Goal: Transaction & Acquisition: Download file/media

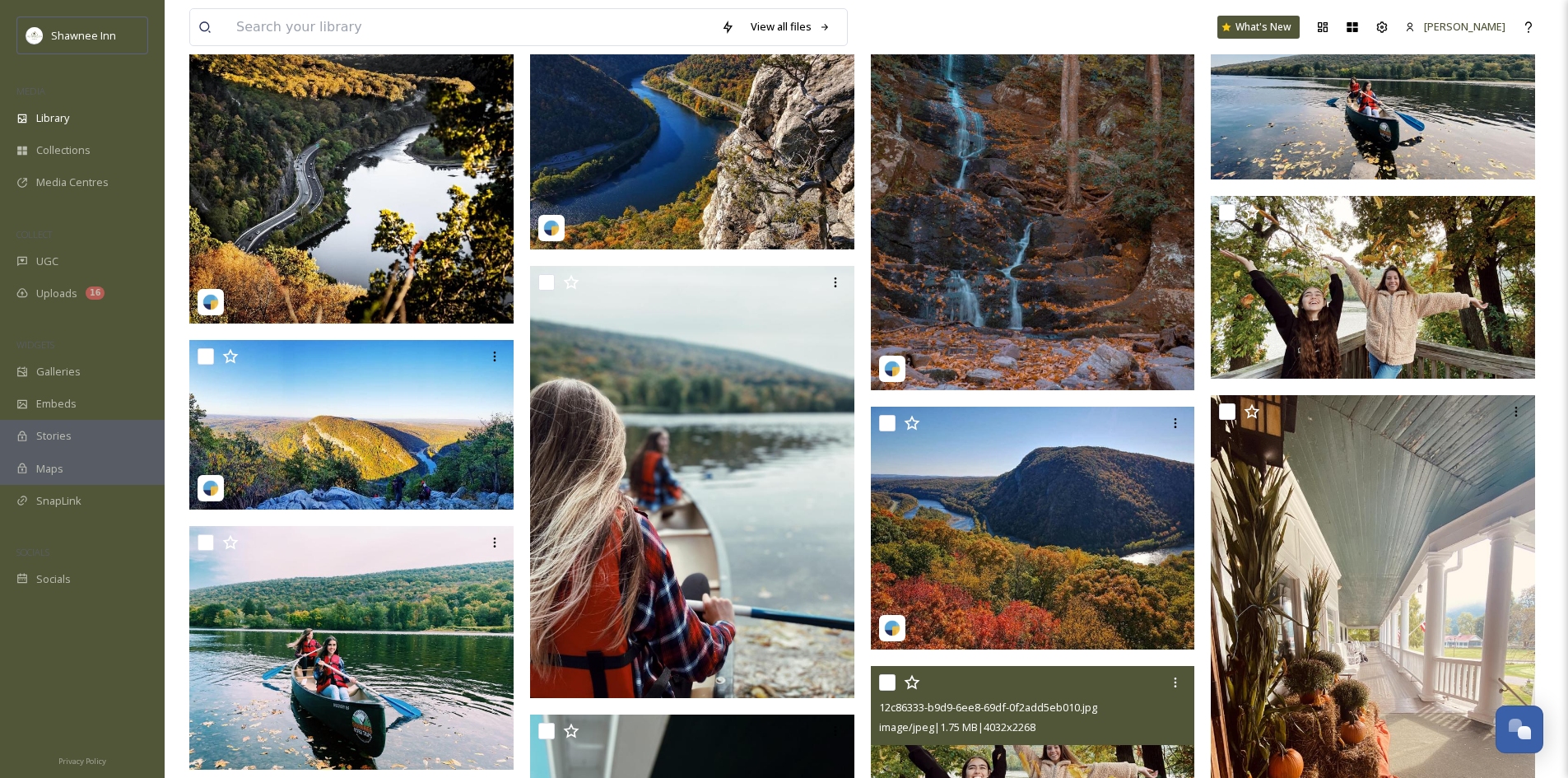
scroll to position [3045, 0]
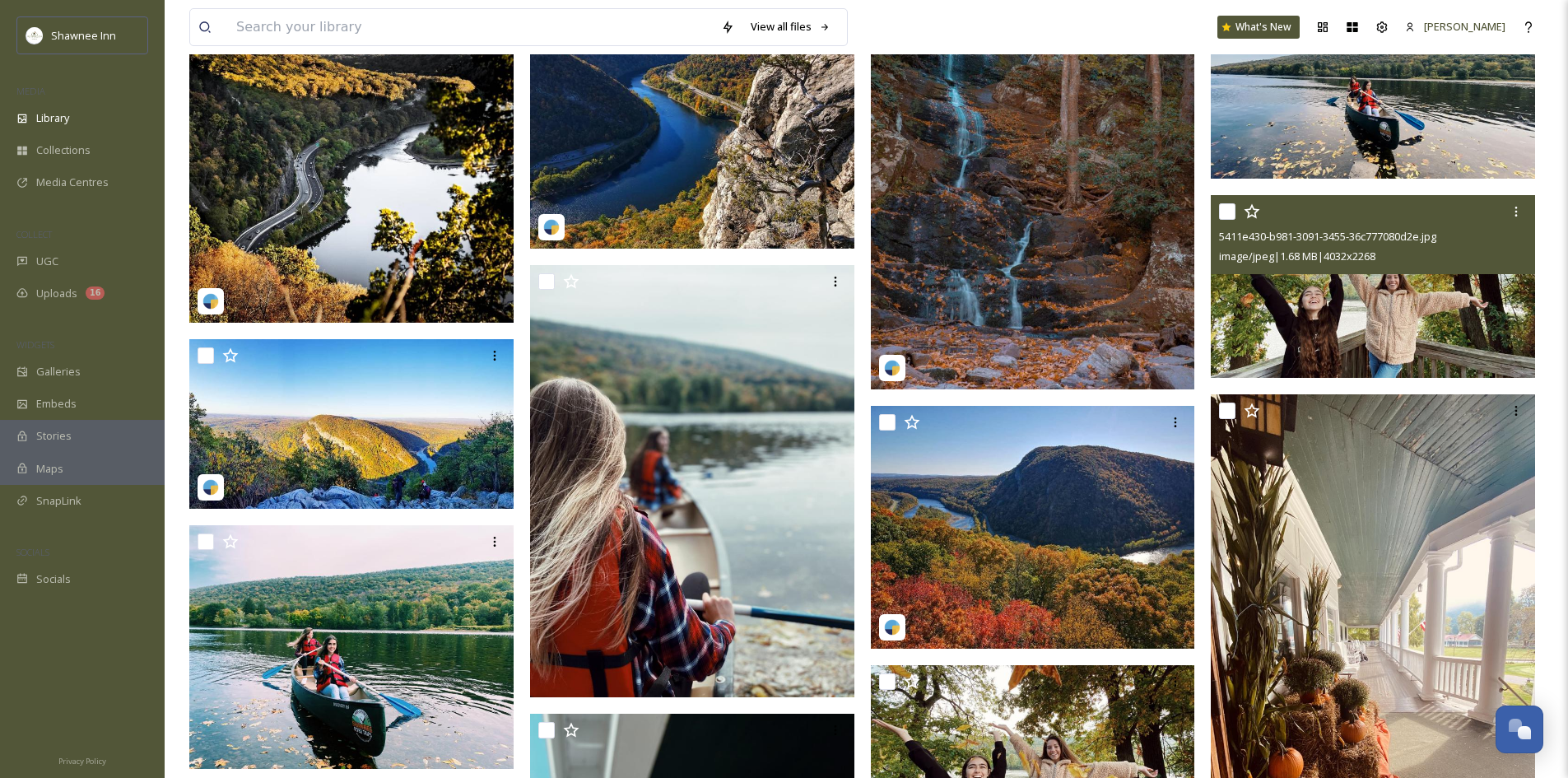
click at [1397, 364] on img at bounding box center [1373, 286] width 324 height 183
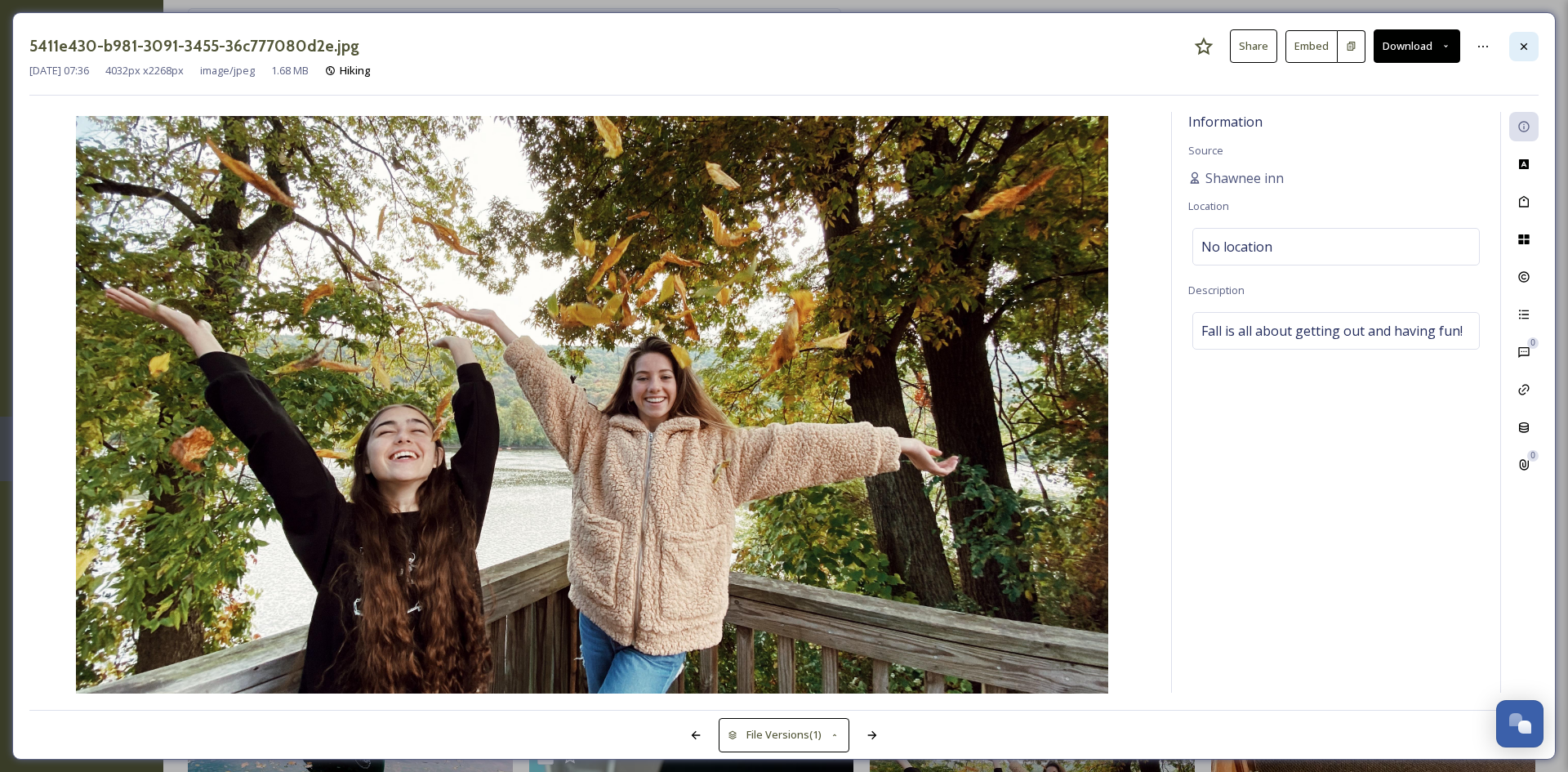
click at [1521, 42] on icon at bounding box center [1524, 47] width 13 height 13
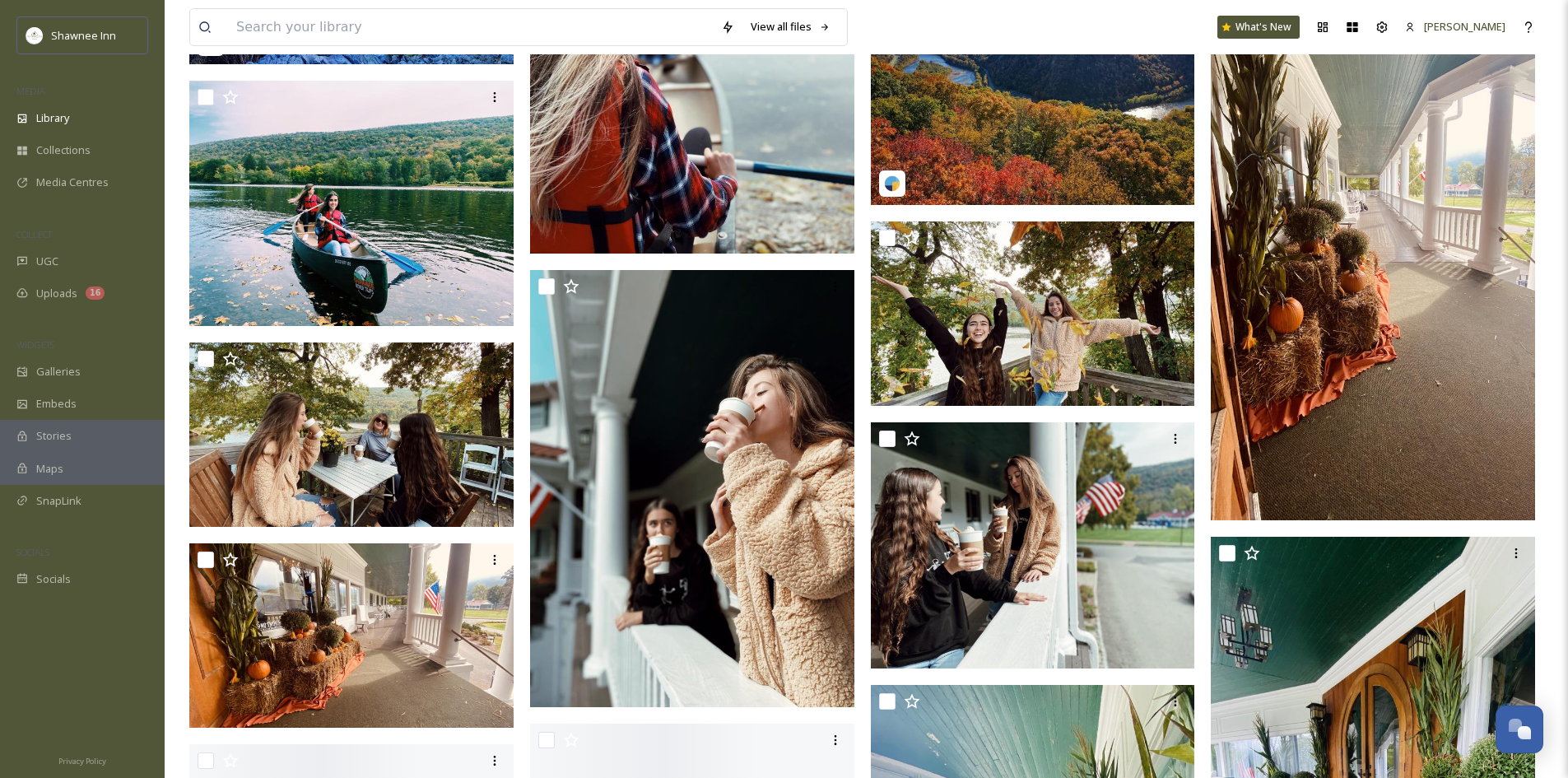
scroll to position [3538, 0]
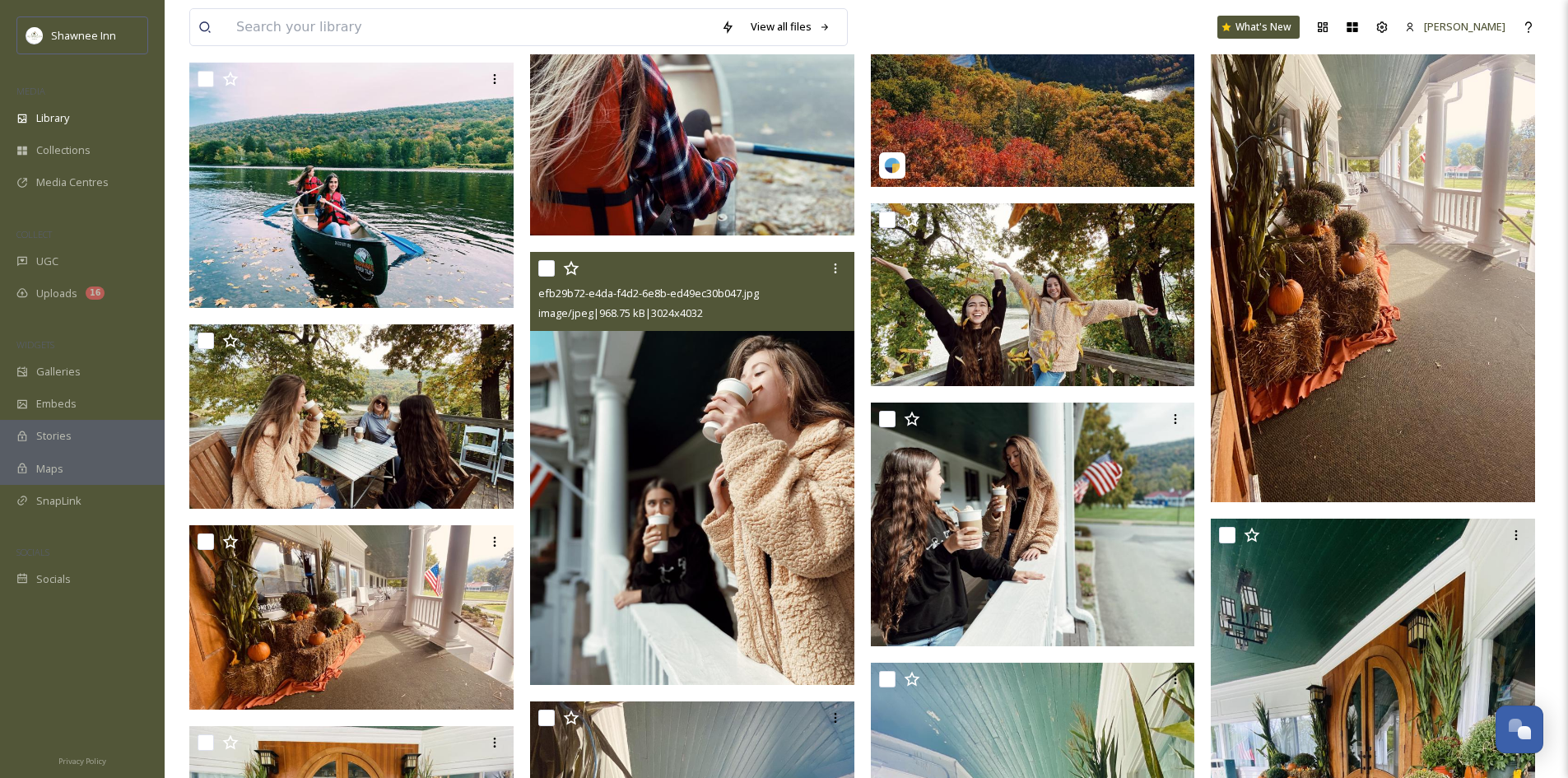
click at [585, 469] on img at bounding box center [692, 468] width 324 height 432
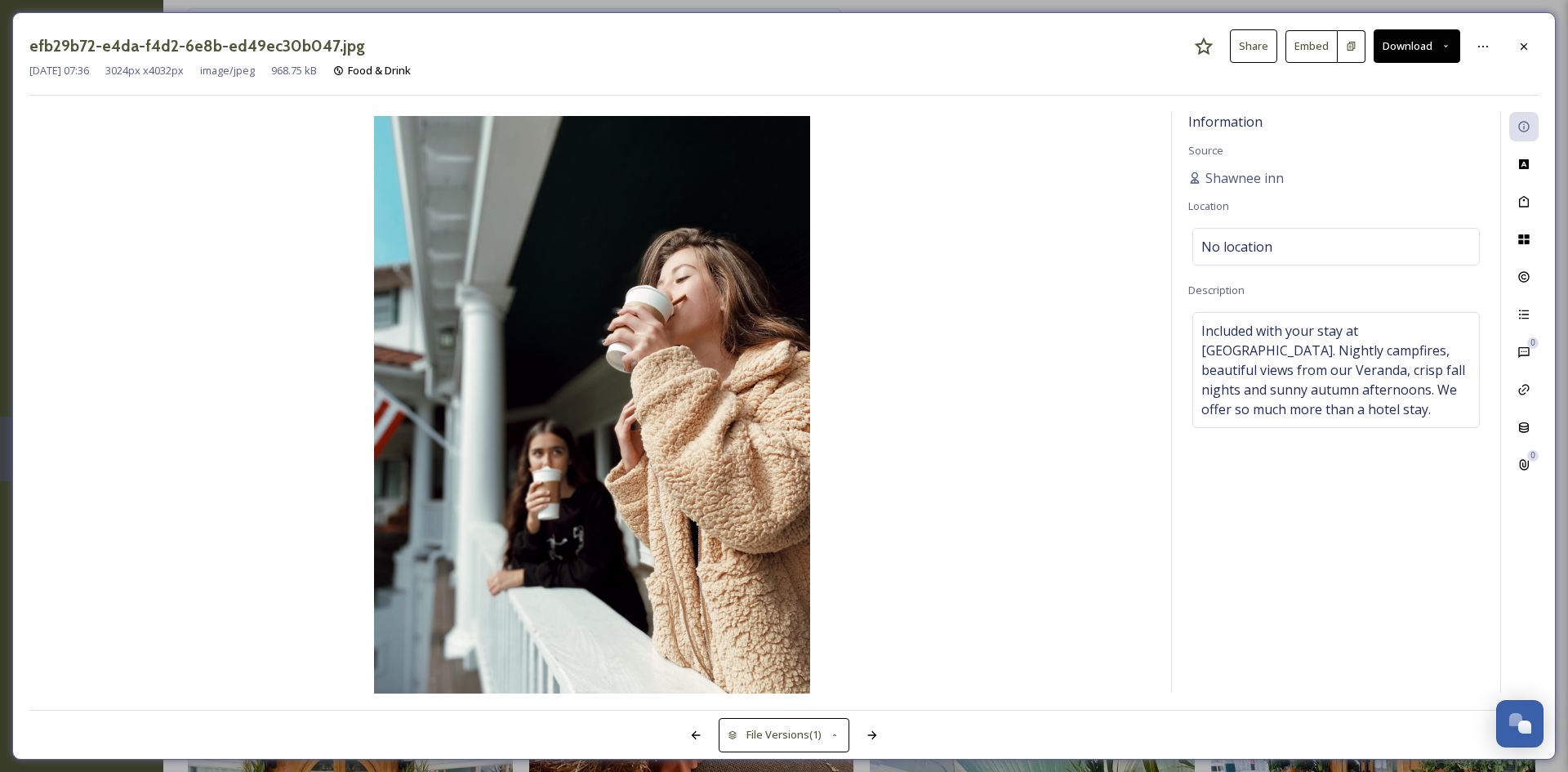
click at [1540, 40] on div "efb29b72-e4da-f4d2-6e8b-ed49ec30b047.jpg Share Embed Download [DATE] 07:36 3024…" at bounding box center [784, 385] width 1544 height 747
click at [1530, 50] on icon at bounding box center [1524, 47] width 13 height 13
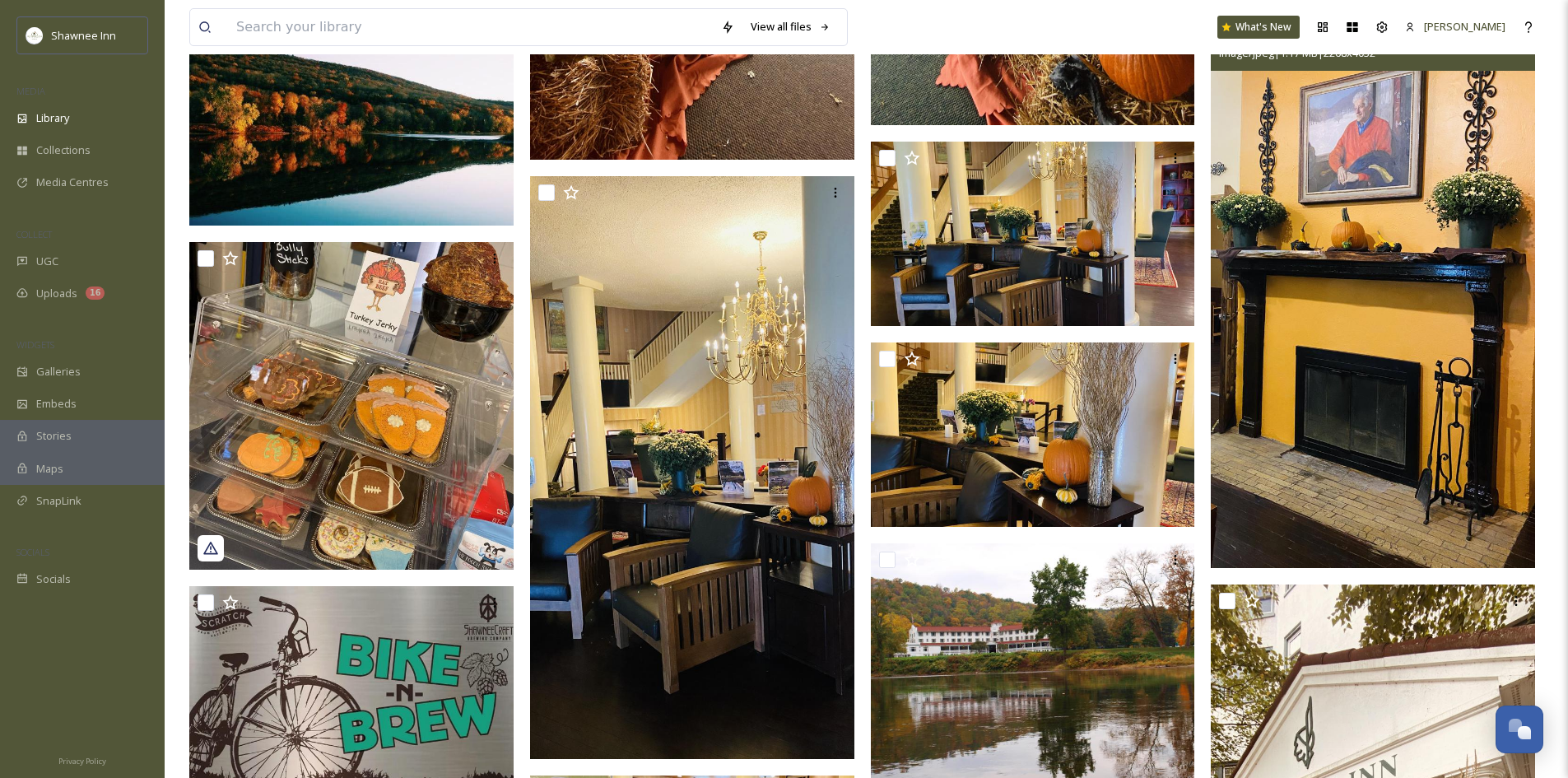
scroll to position [4690, 0]
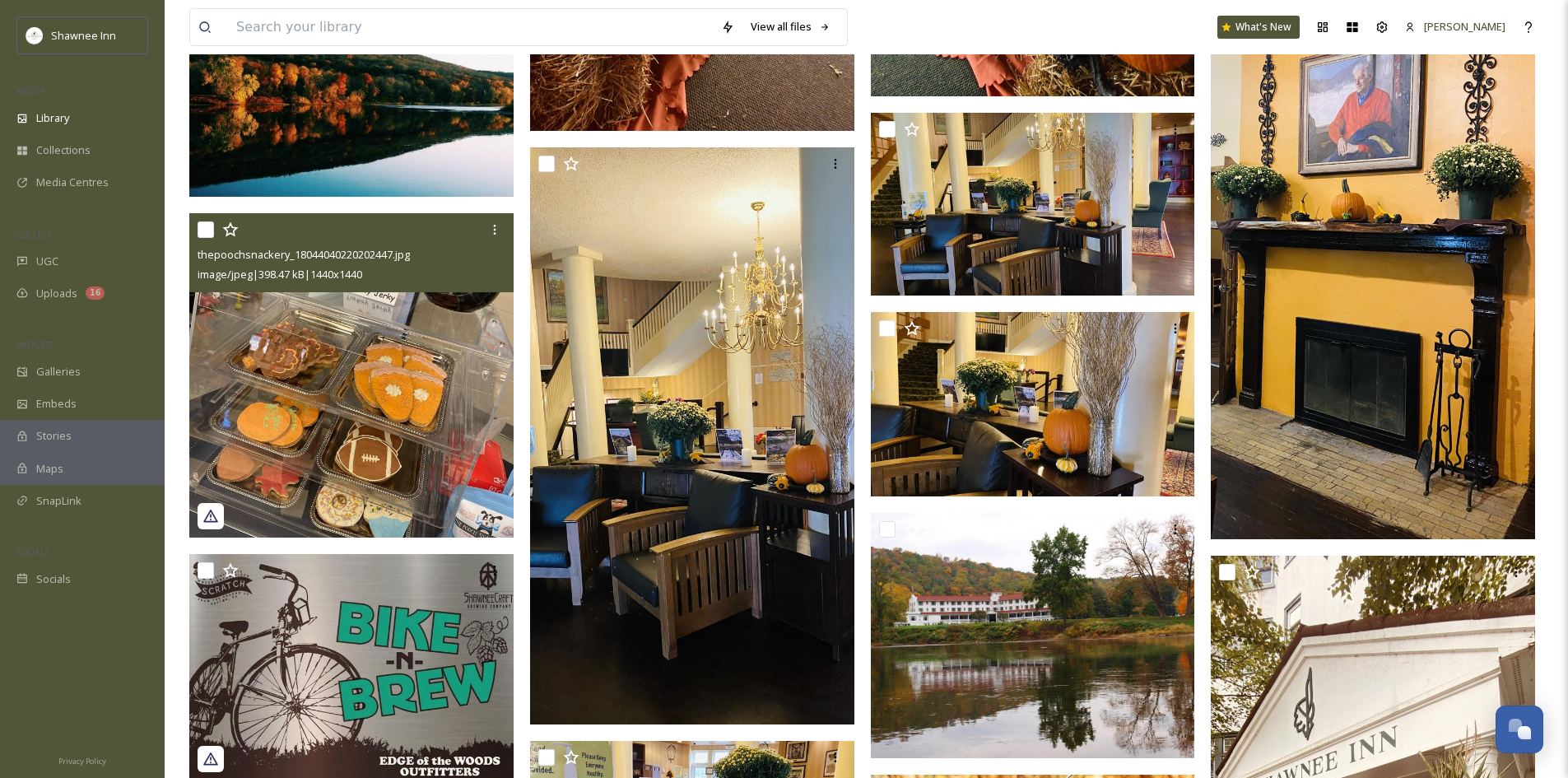
click at [320, 381] on img at bounding box center [352, 375] width 324 height 324
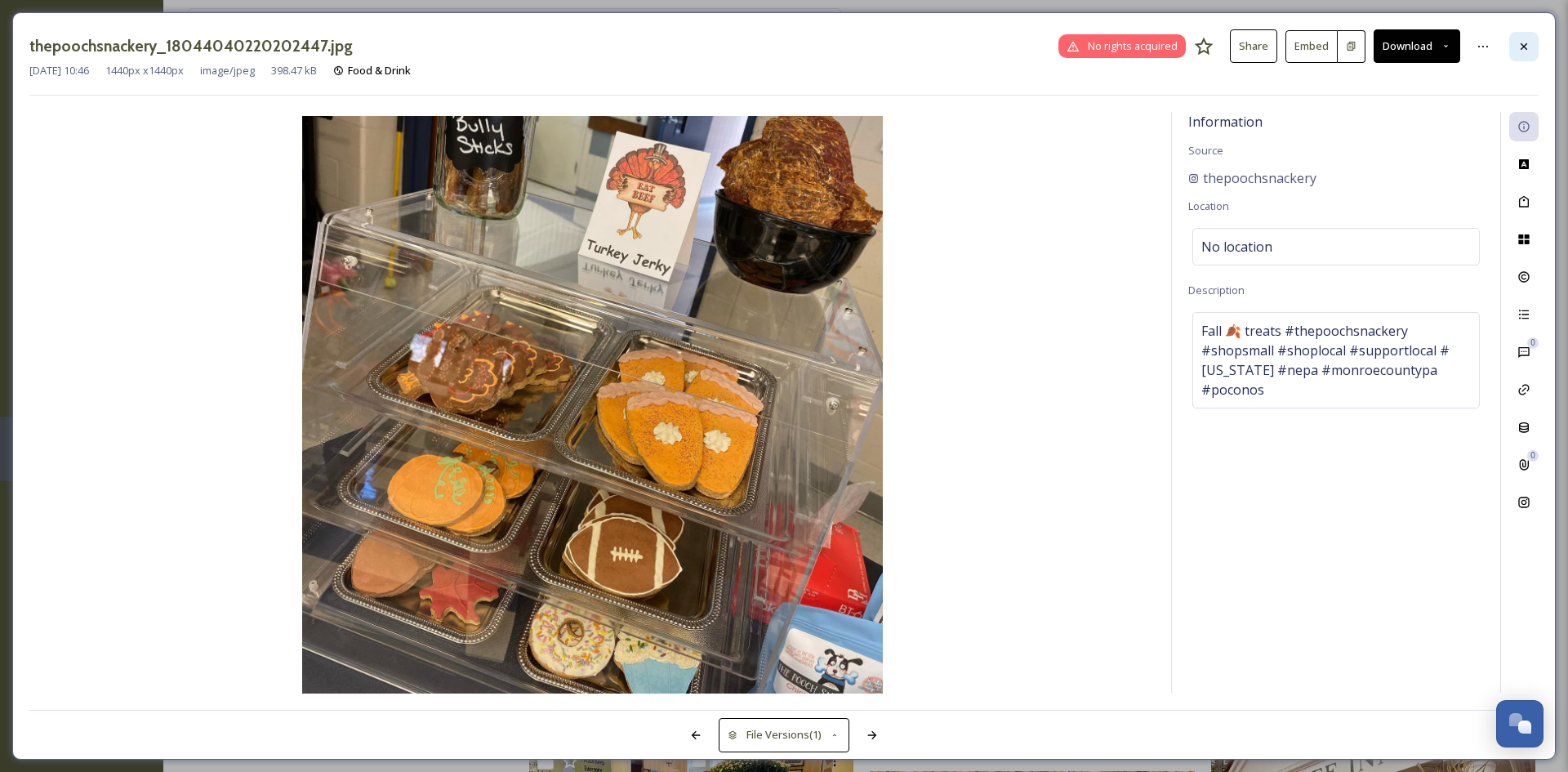
click at [1530, 49] on icon at bounding box center [1524, 47] width 13 height 13
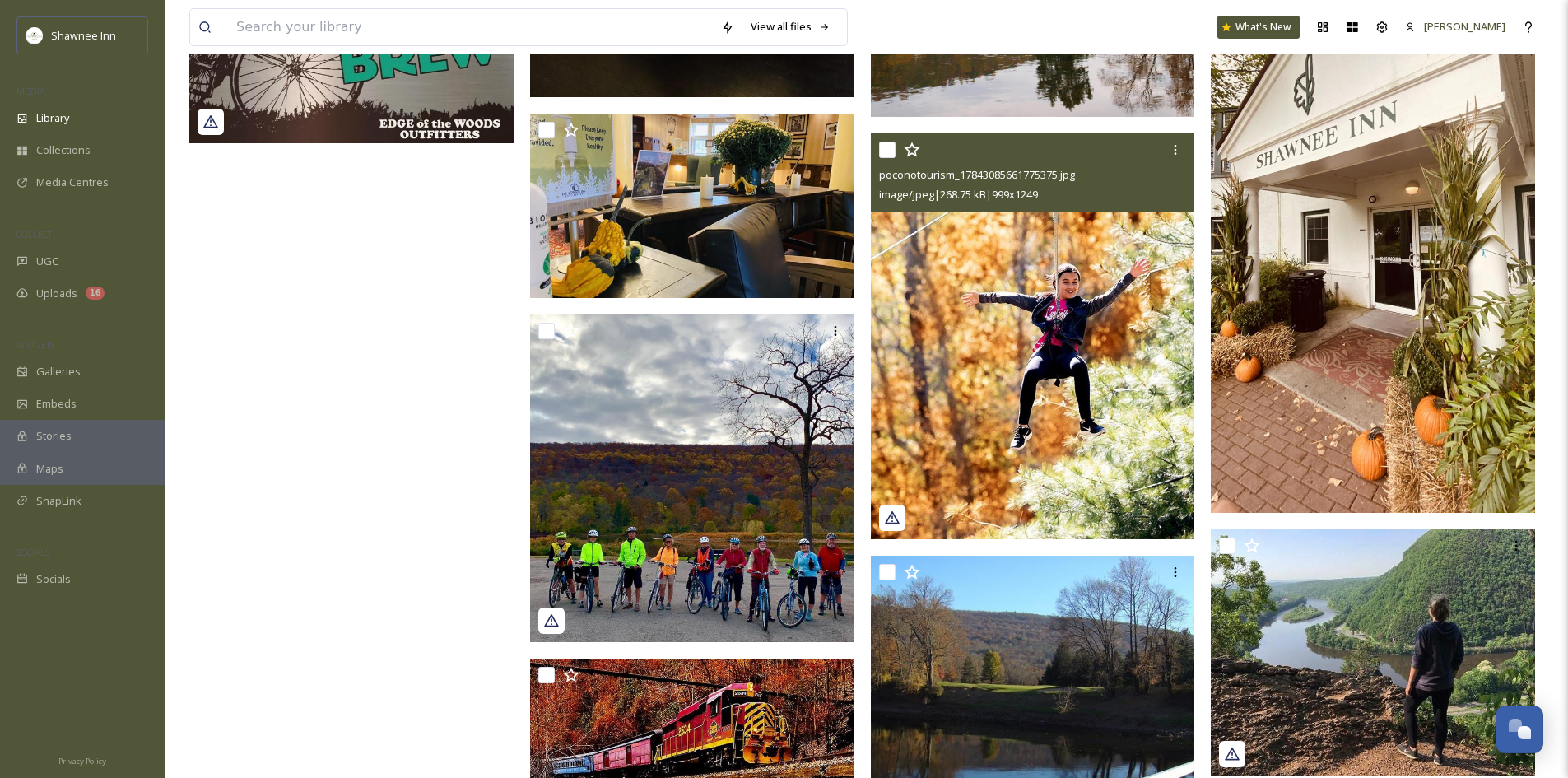
scroll to position [5349, 0]
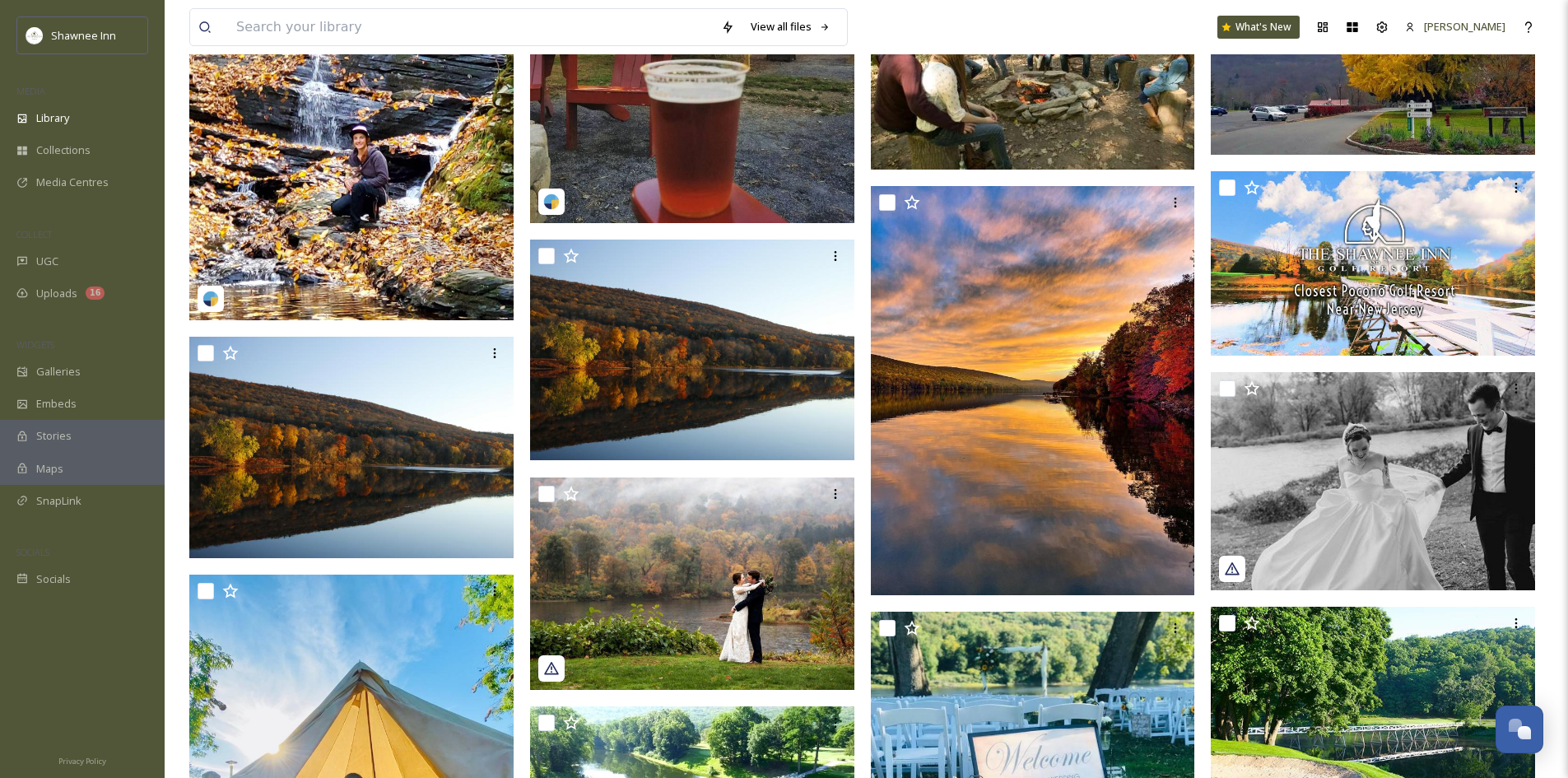
scroll to position [0, 0]
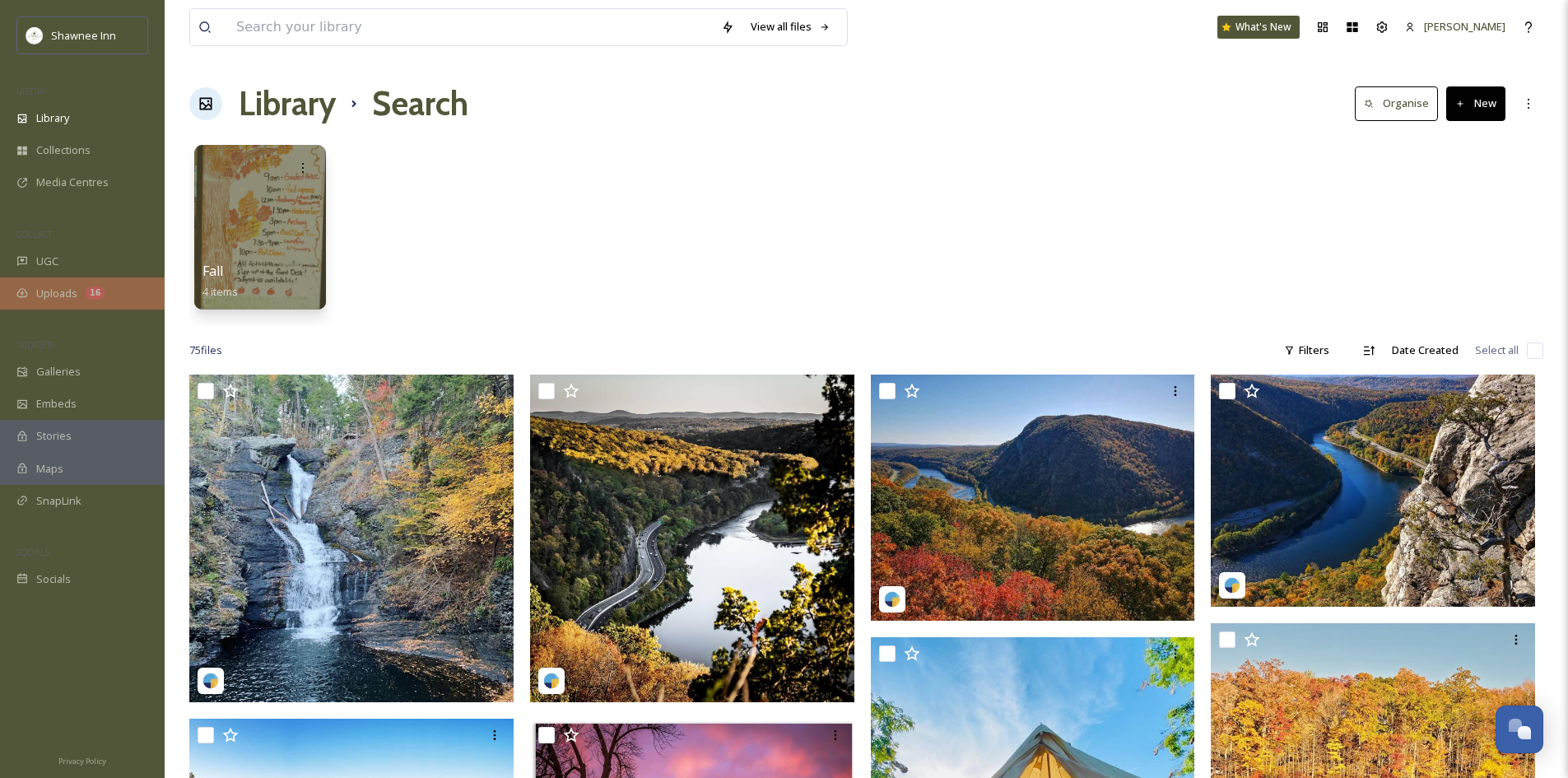
click at [90, 301] on div "Uploads 16" at bounding box center [83, 293] width 165 height 32
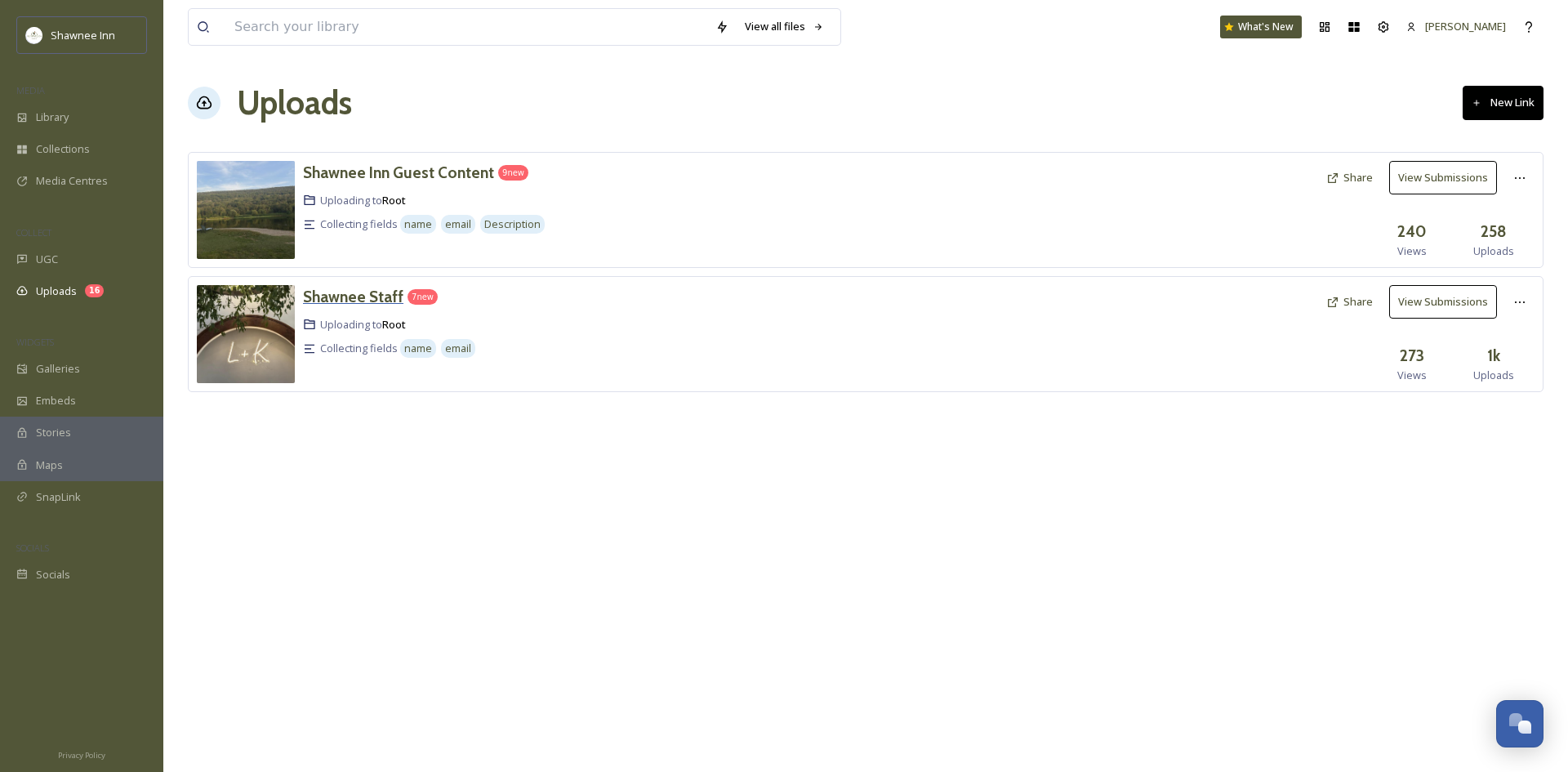
click at [357, 299] on h3 "Shawnee Staff" at bounding box center [354, 296] width 101 height 20
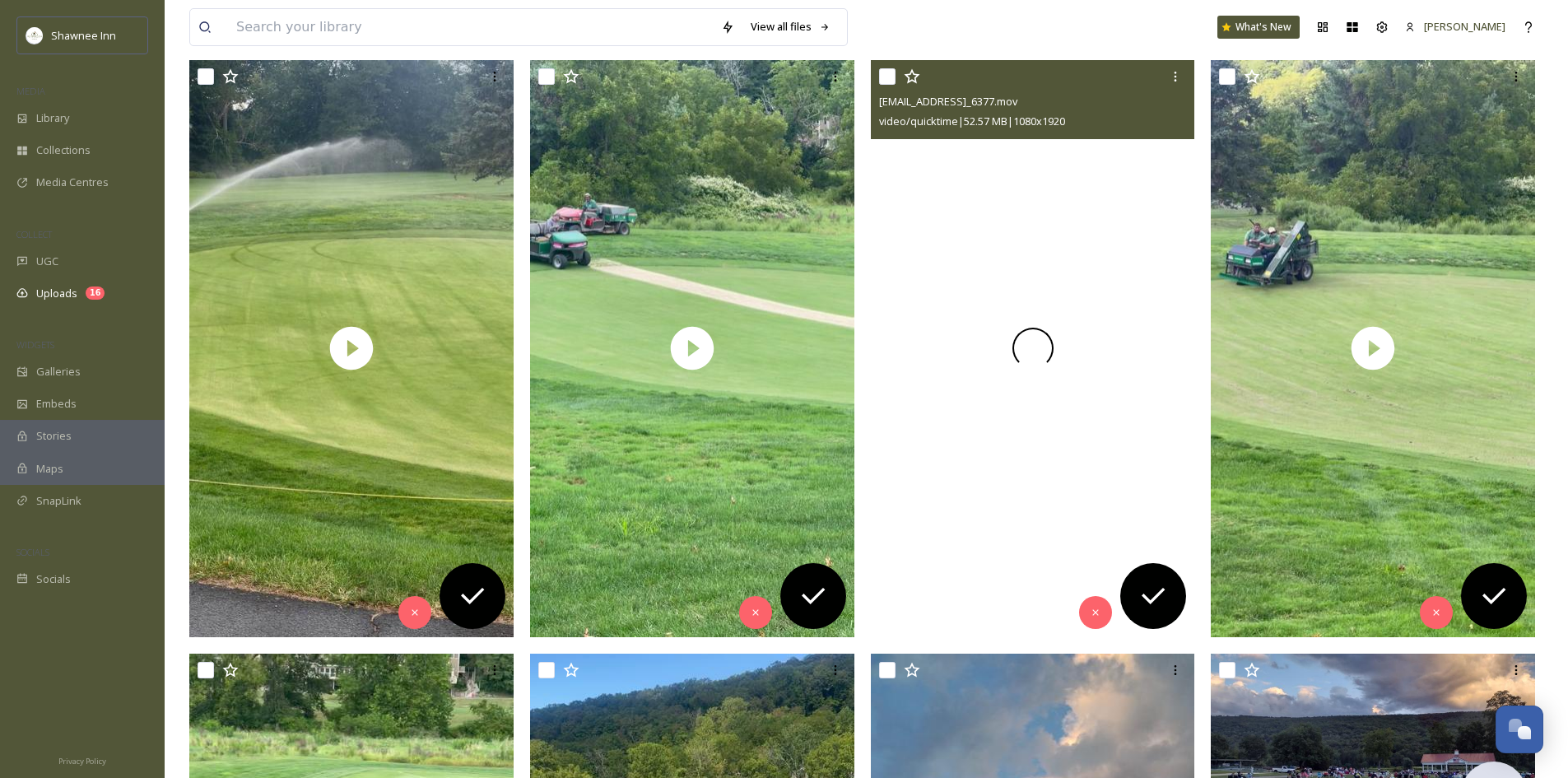
scroll to position [329, 0]
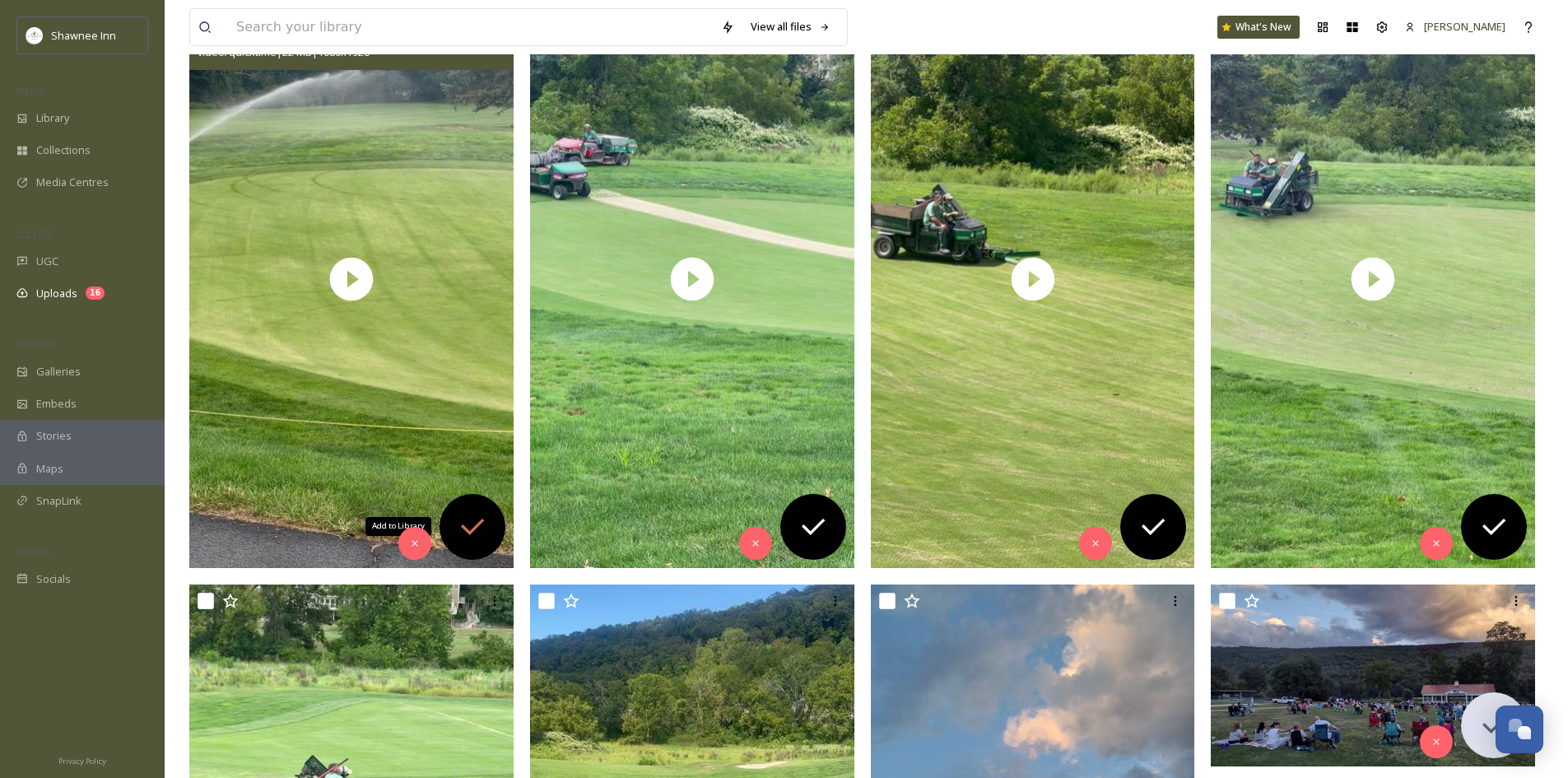
click at [465, 513] on icon at bounding box center [472, 526] width 33 height 33
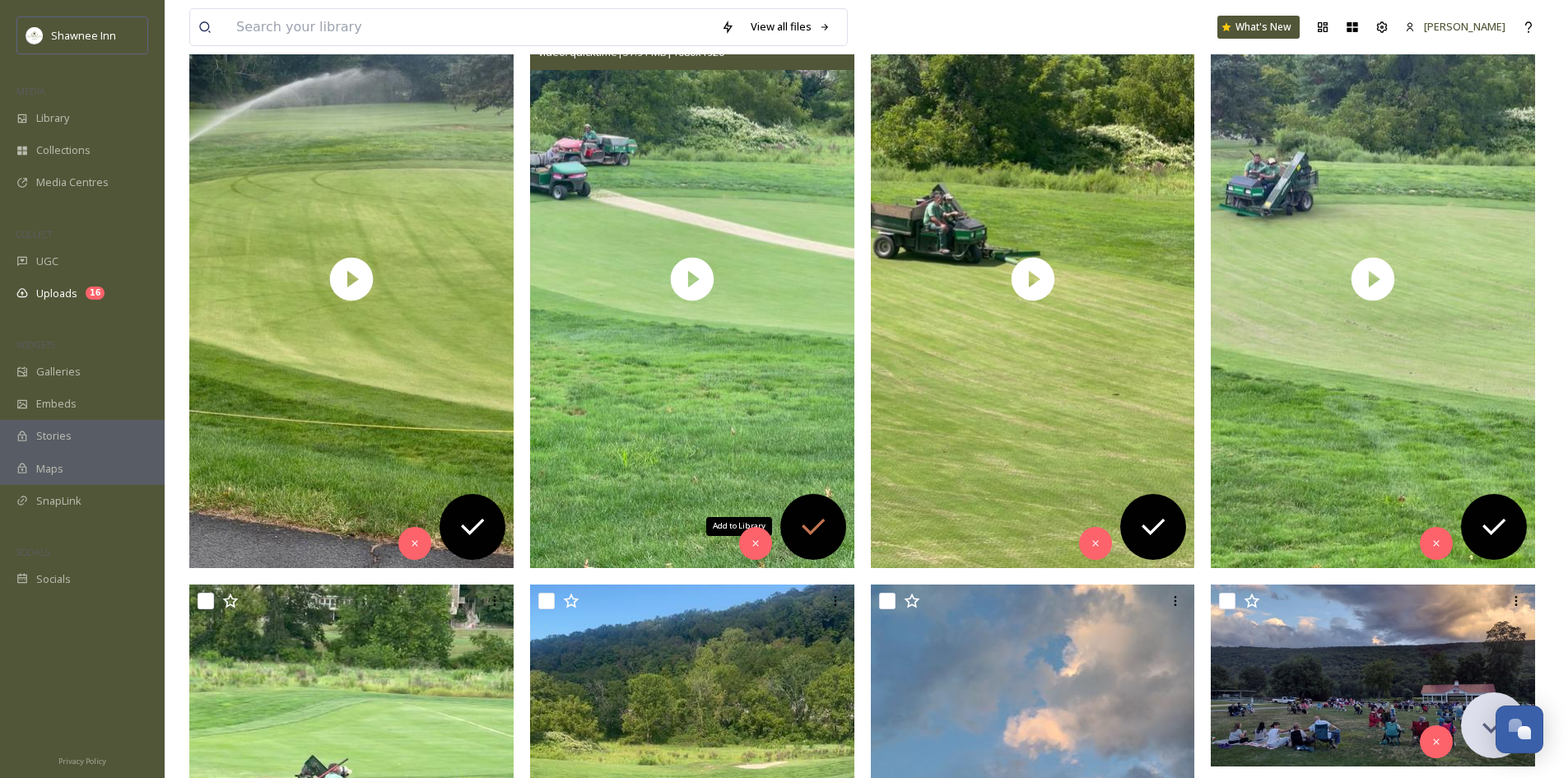
click at [814, 504] on div "Add to Library" at bounding box center [813, 527] width 66 height 66
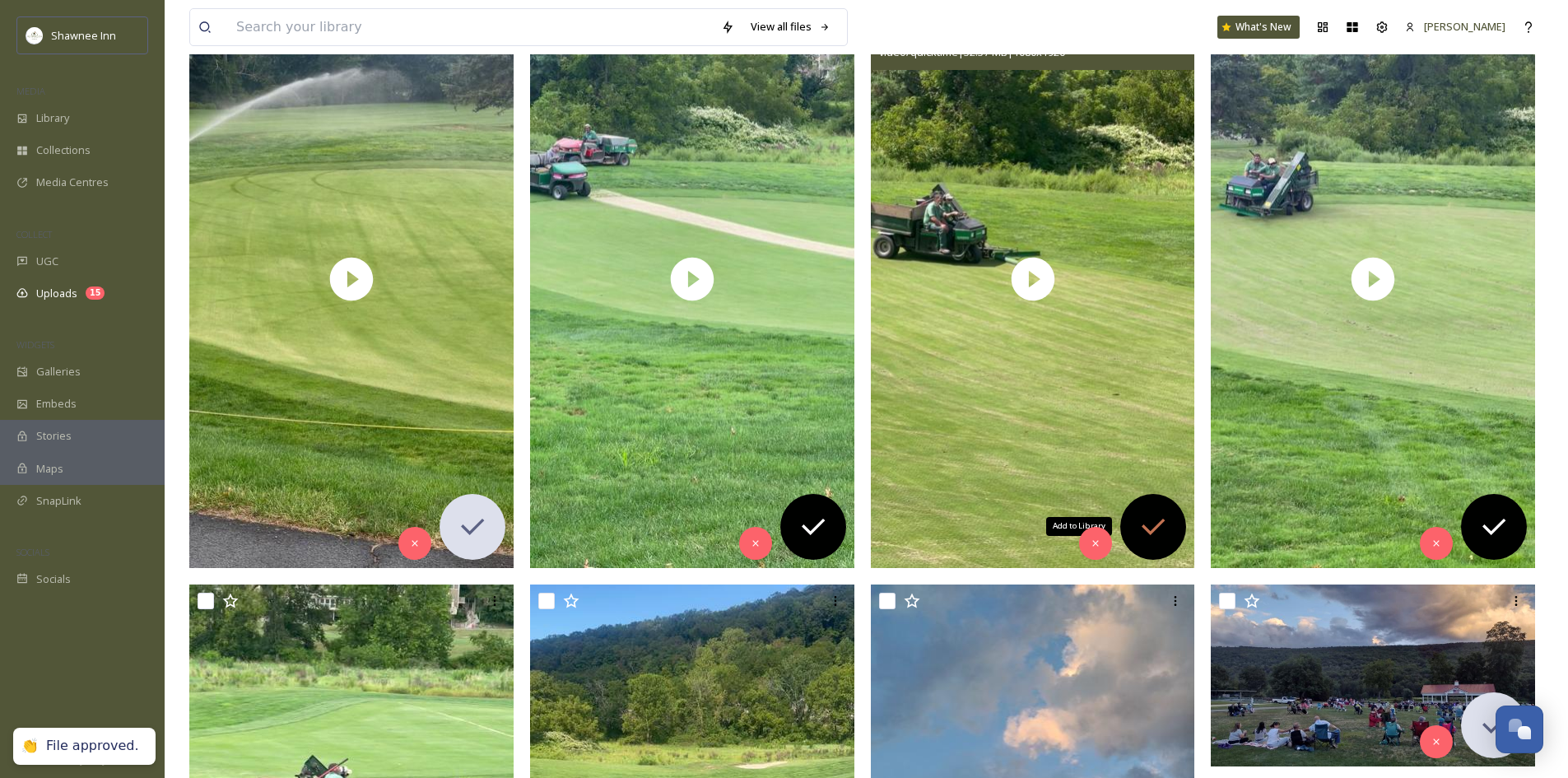
click at [1167, 499] on div "Add to Library" at bounding box center [1153, 527] width 66 height 66
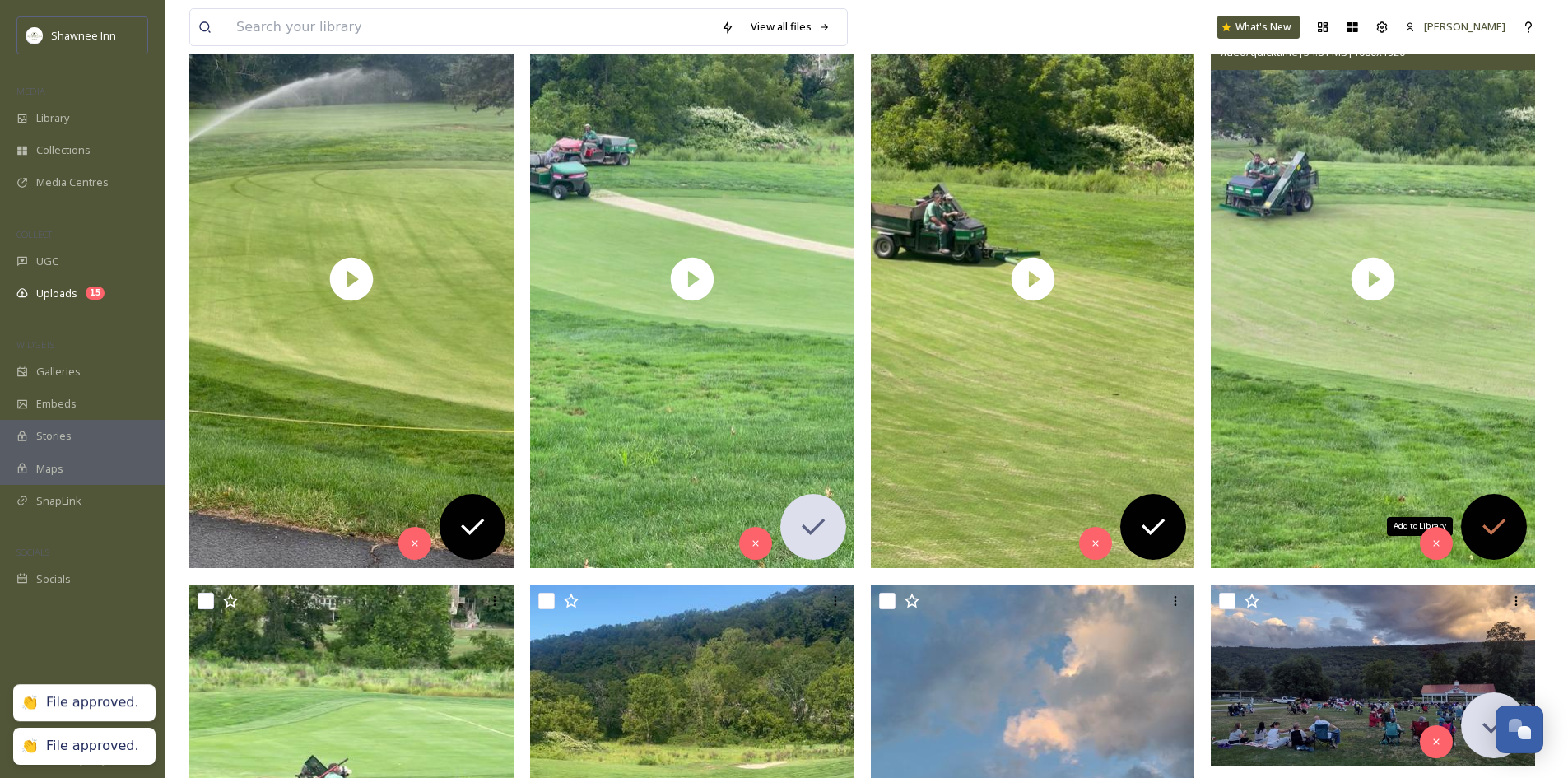
click at [1492, 505] on div "Add to Library" at bounding box center [1494, 527] width 66 height 66
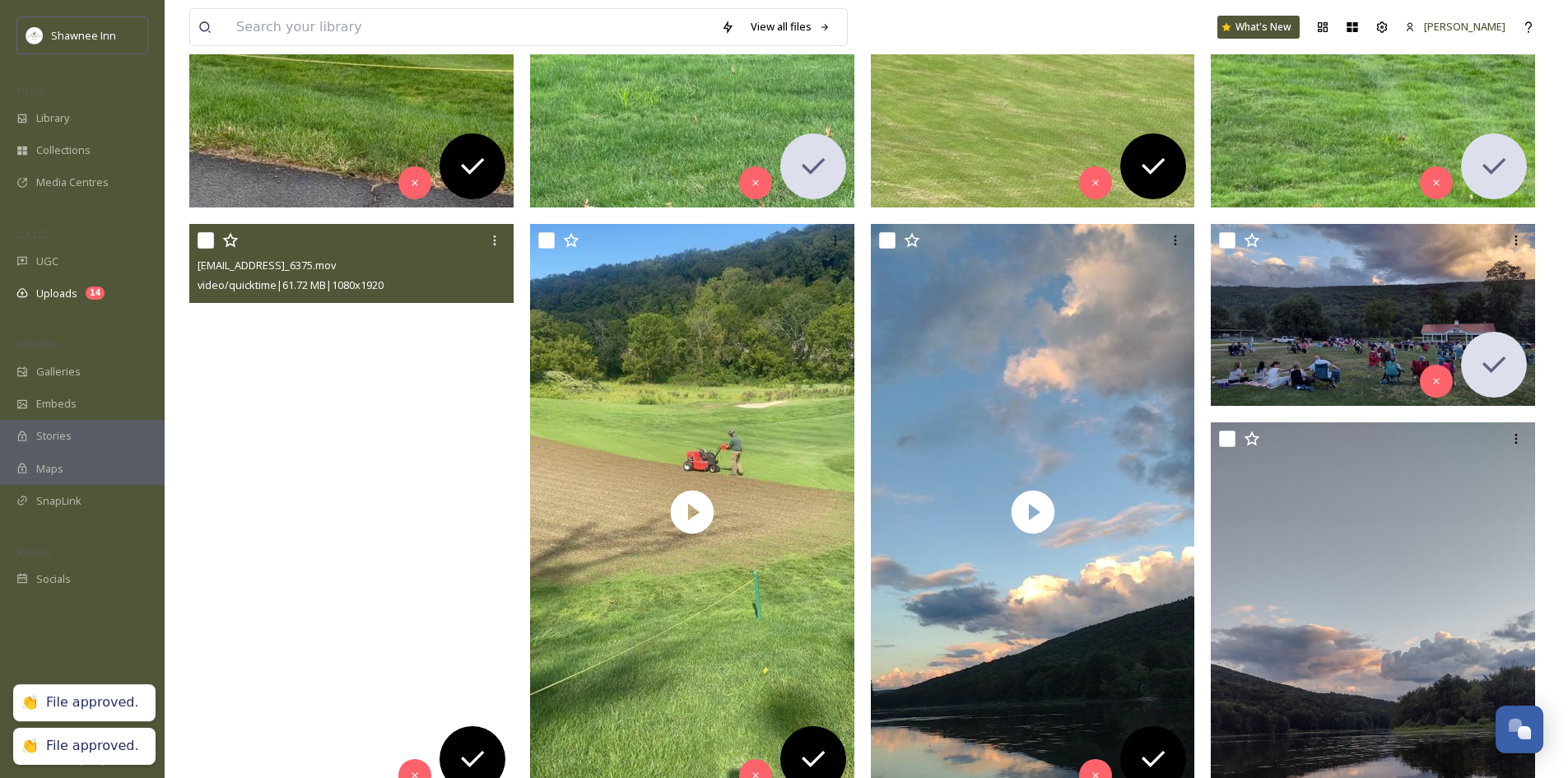
scroll to position [741, 0]
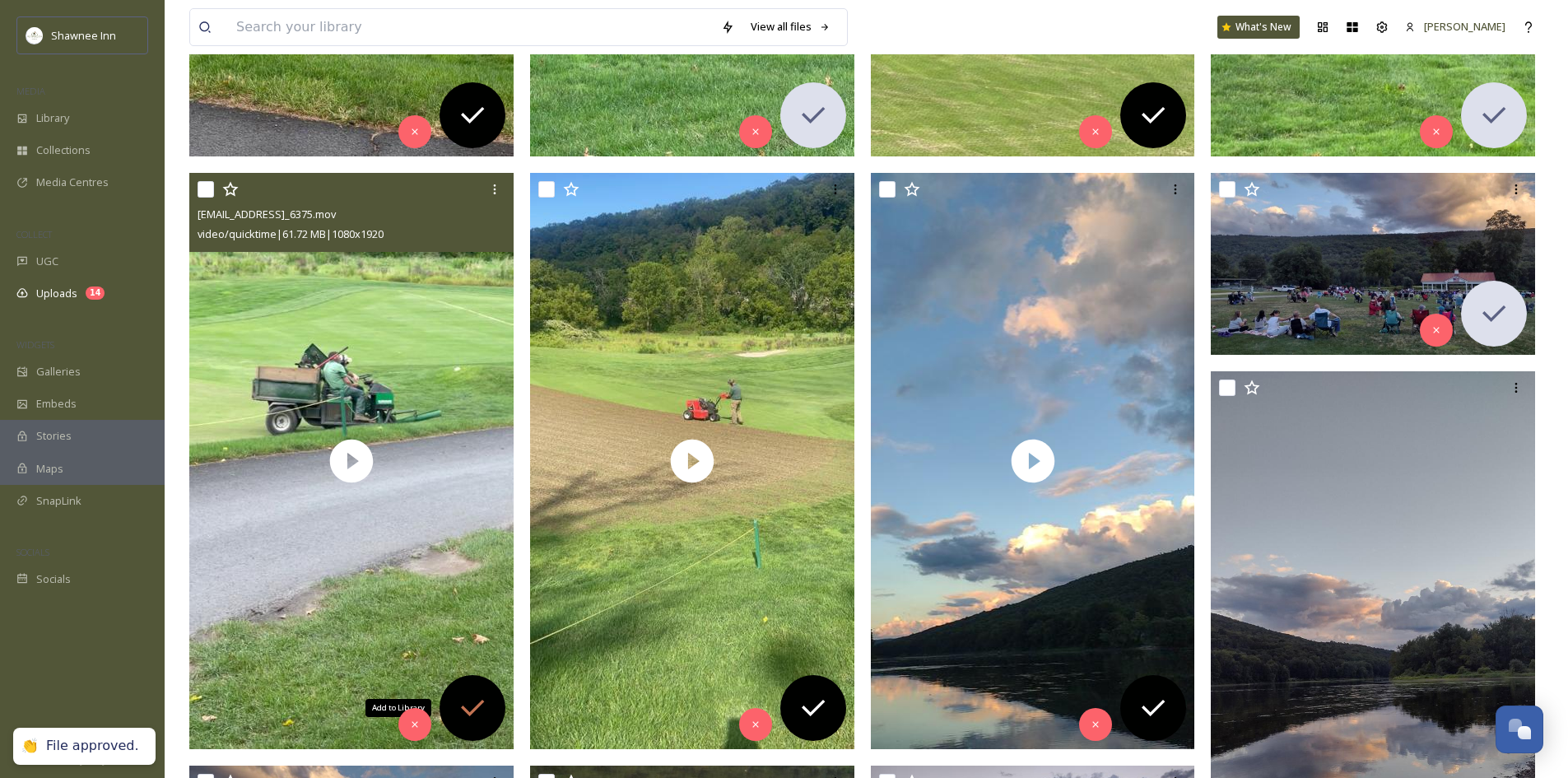
click at [458, 692] on icon at bounding box center [472, 707] width 33 height 33
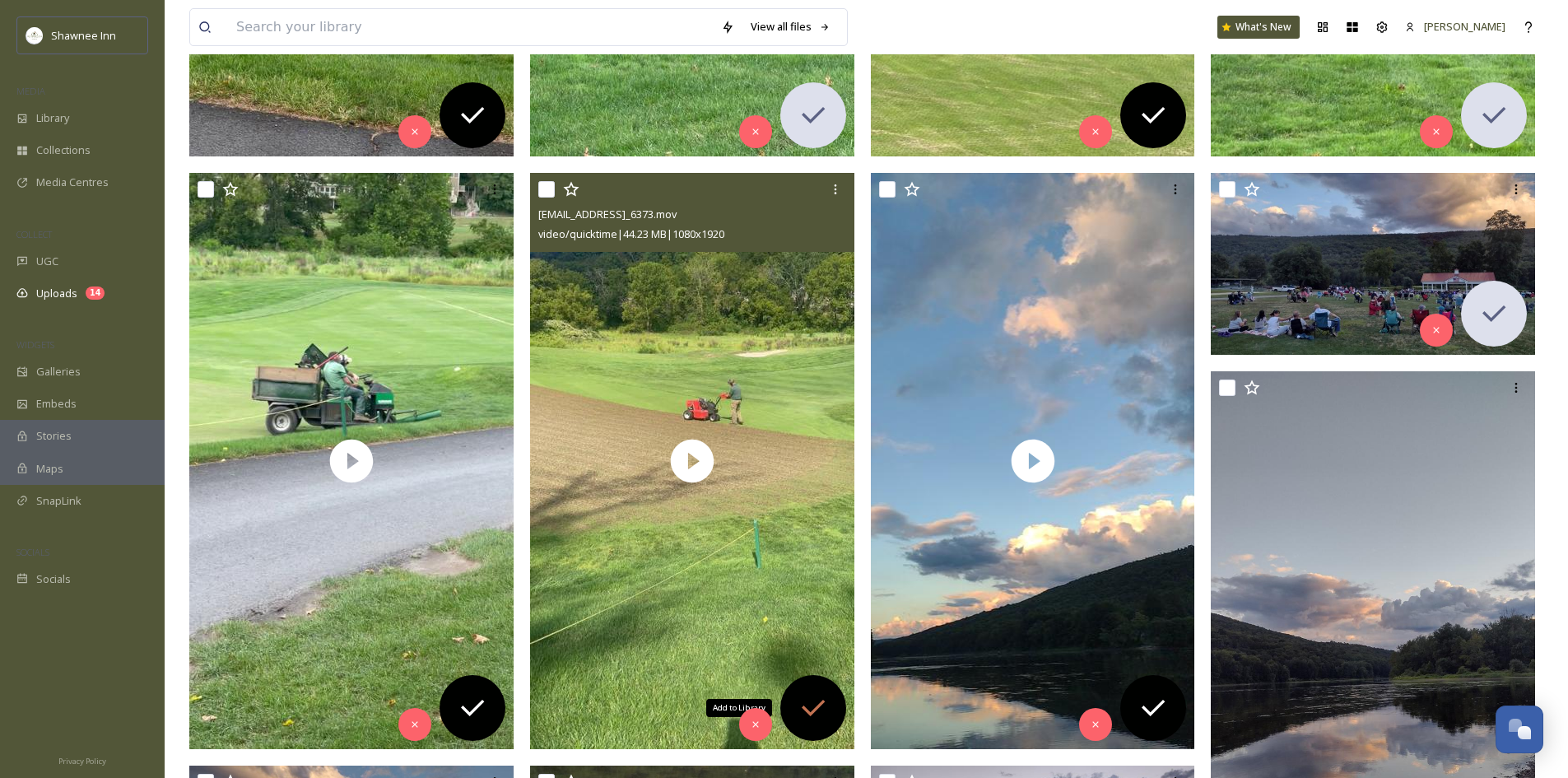
click at [815, 681] on div "Add to Library" at bounding box center [813, 708] width 66 height 66
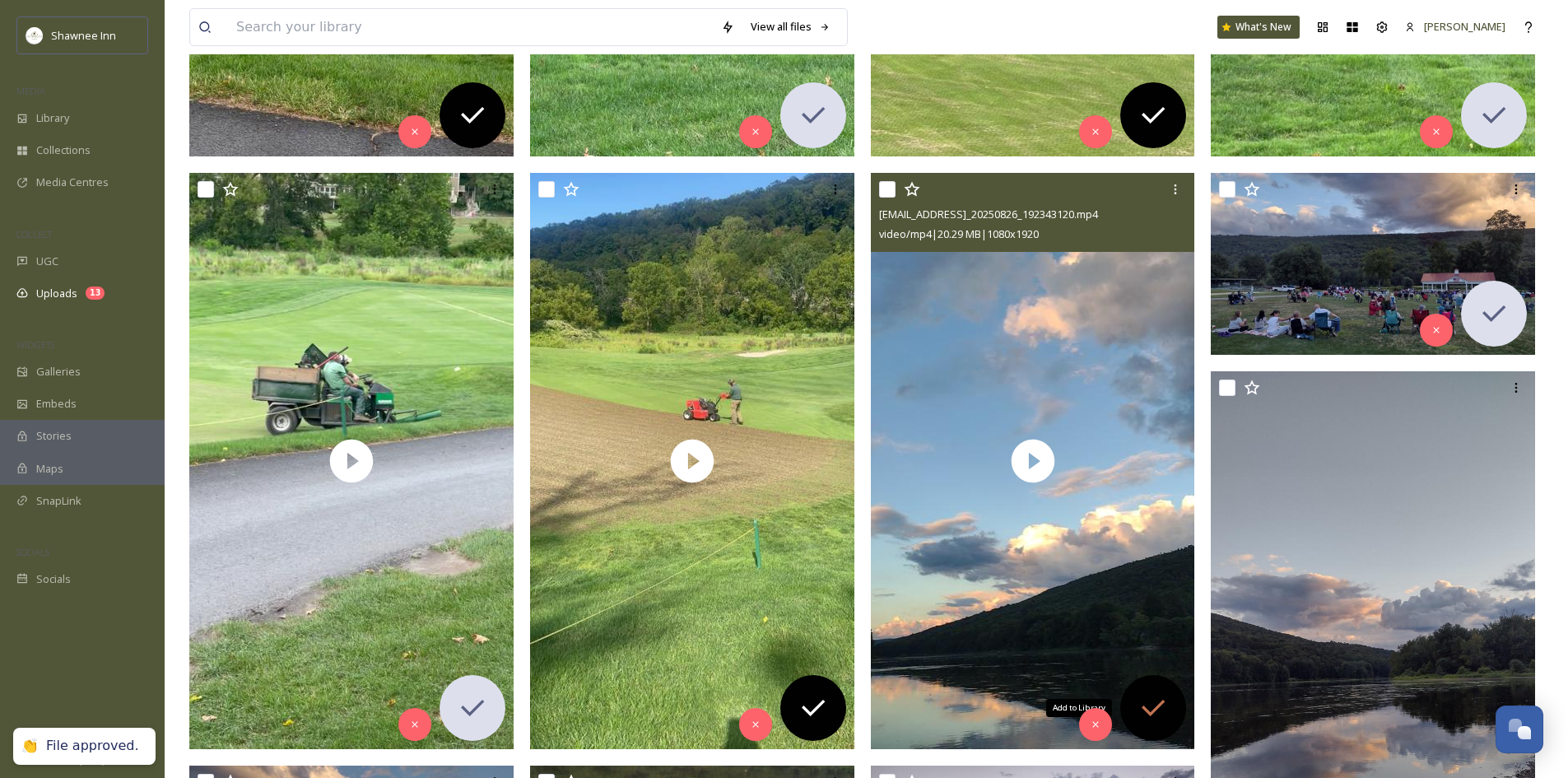
click at [1142, 699] on icon at bounding box center [1153, 707] width 33 height 33
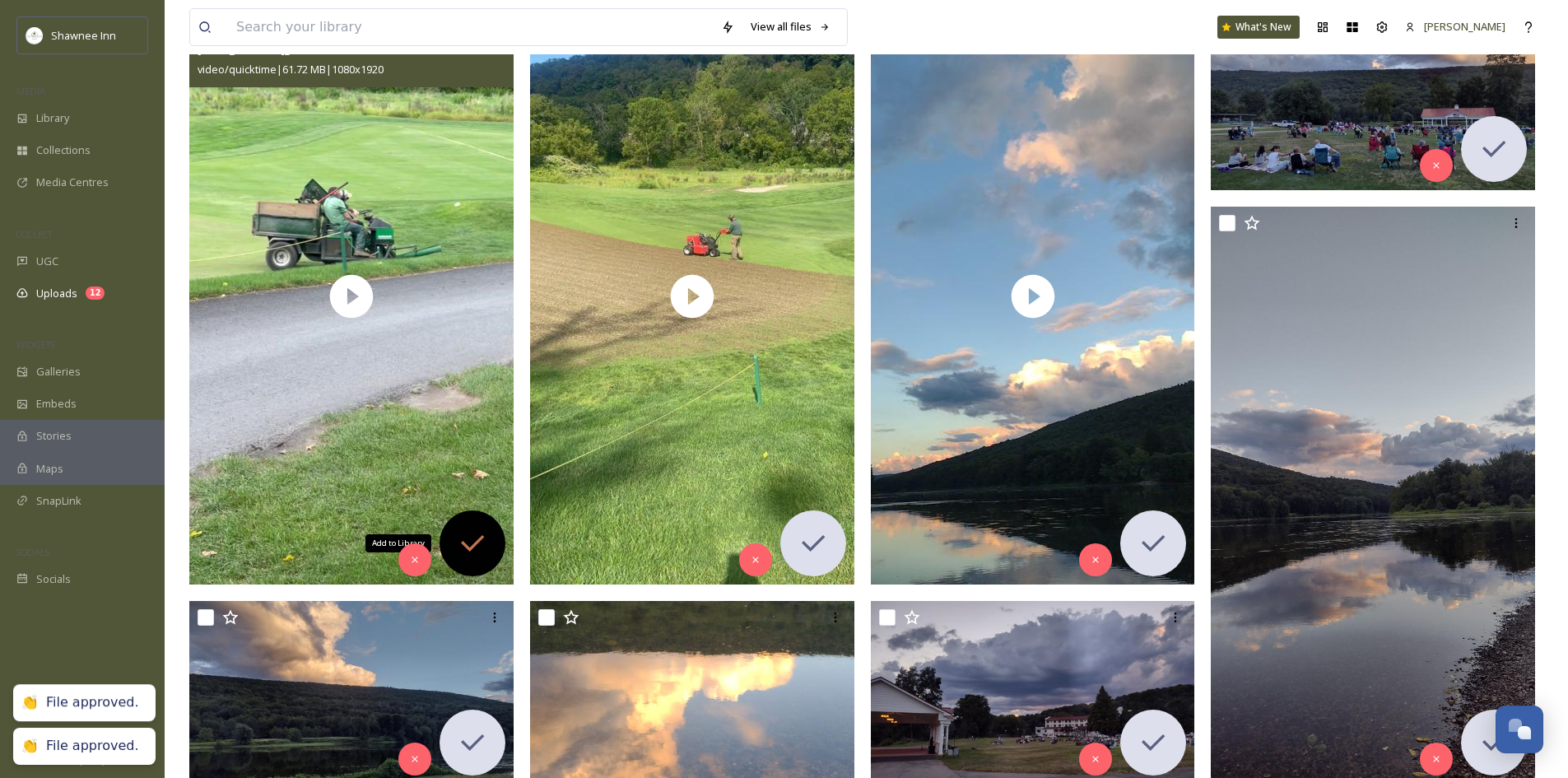
click at [461, 535] on icon at bounding box center [472, 543] width 33 height 33
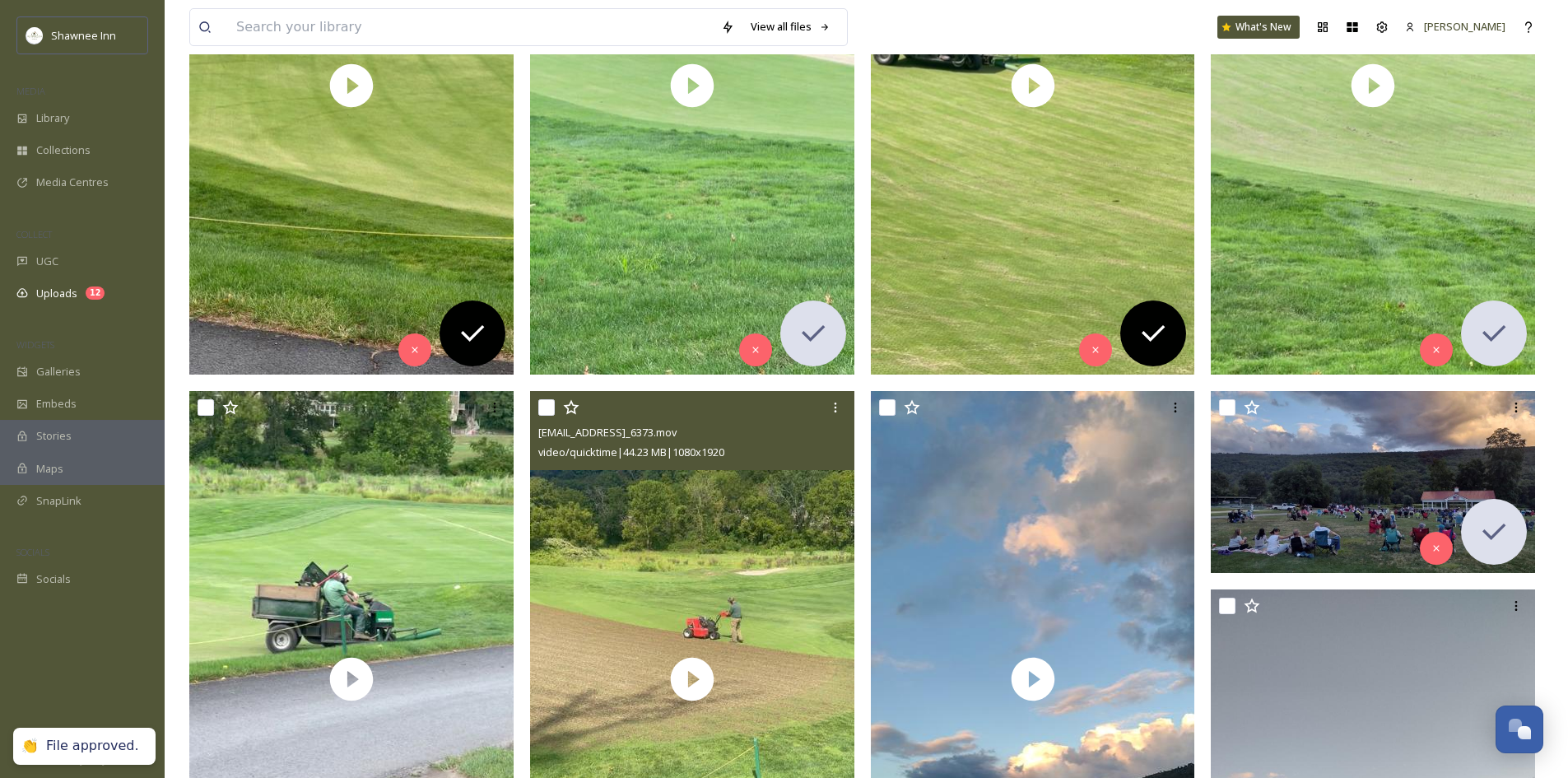
scroll to position [494, 0]
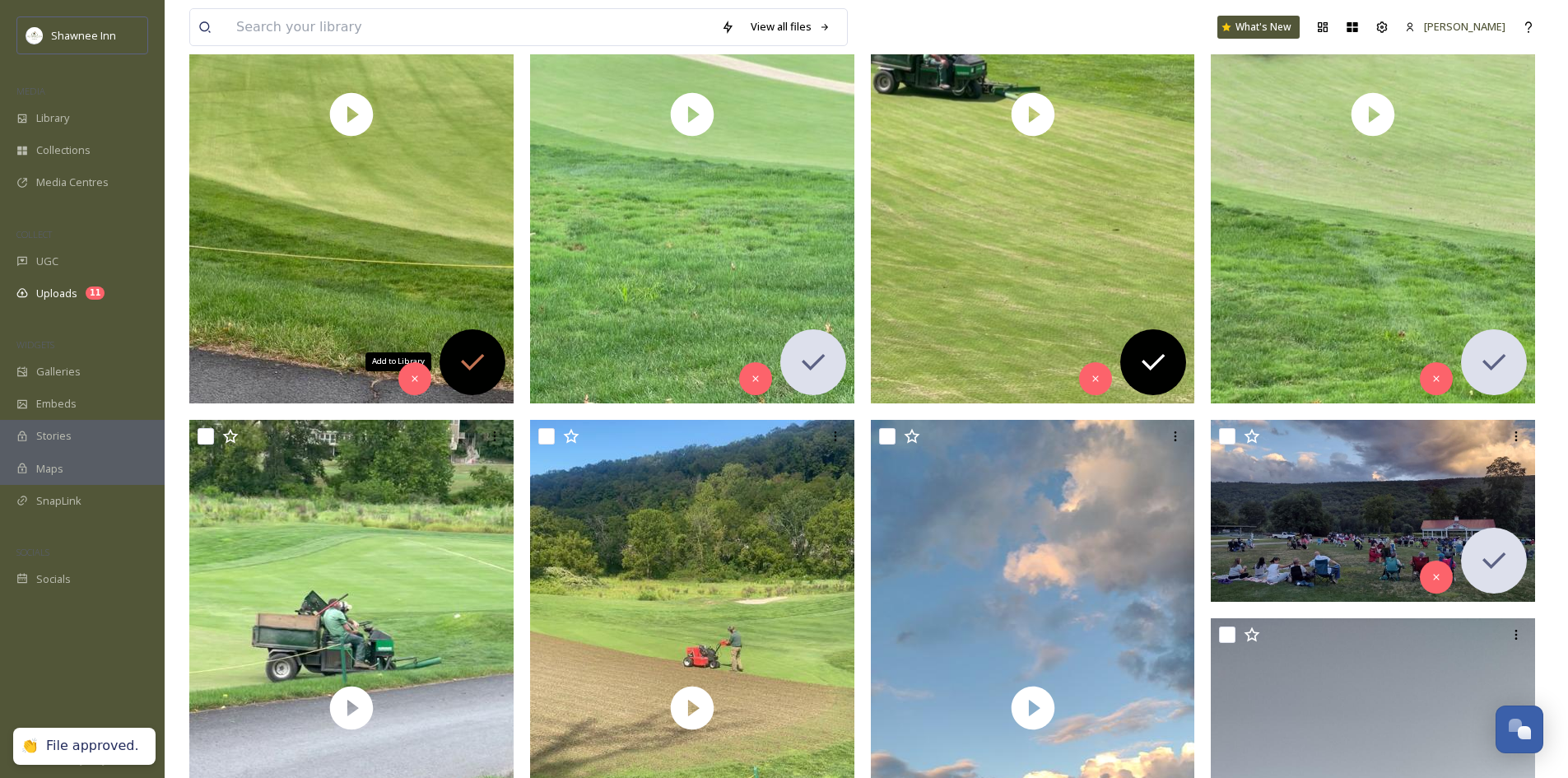
click at [486, 367] on icon at bounding box center [472, 362] width 33 height 33
click at [1171, 363] on div "Add to Library" at bounding box center [1153, 362] width 66 height 66
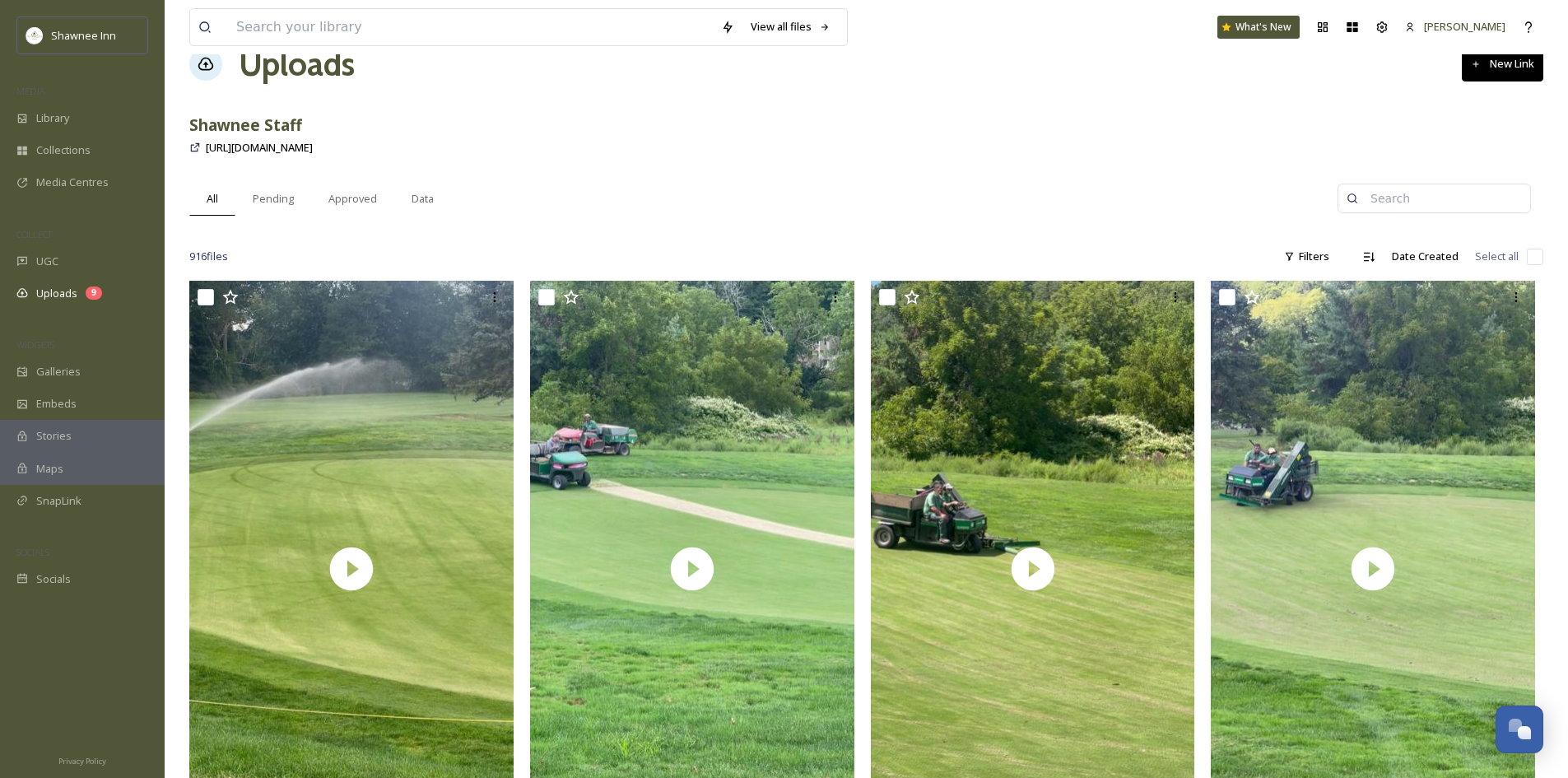
scroll to position [0, 0]
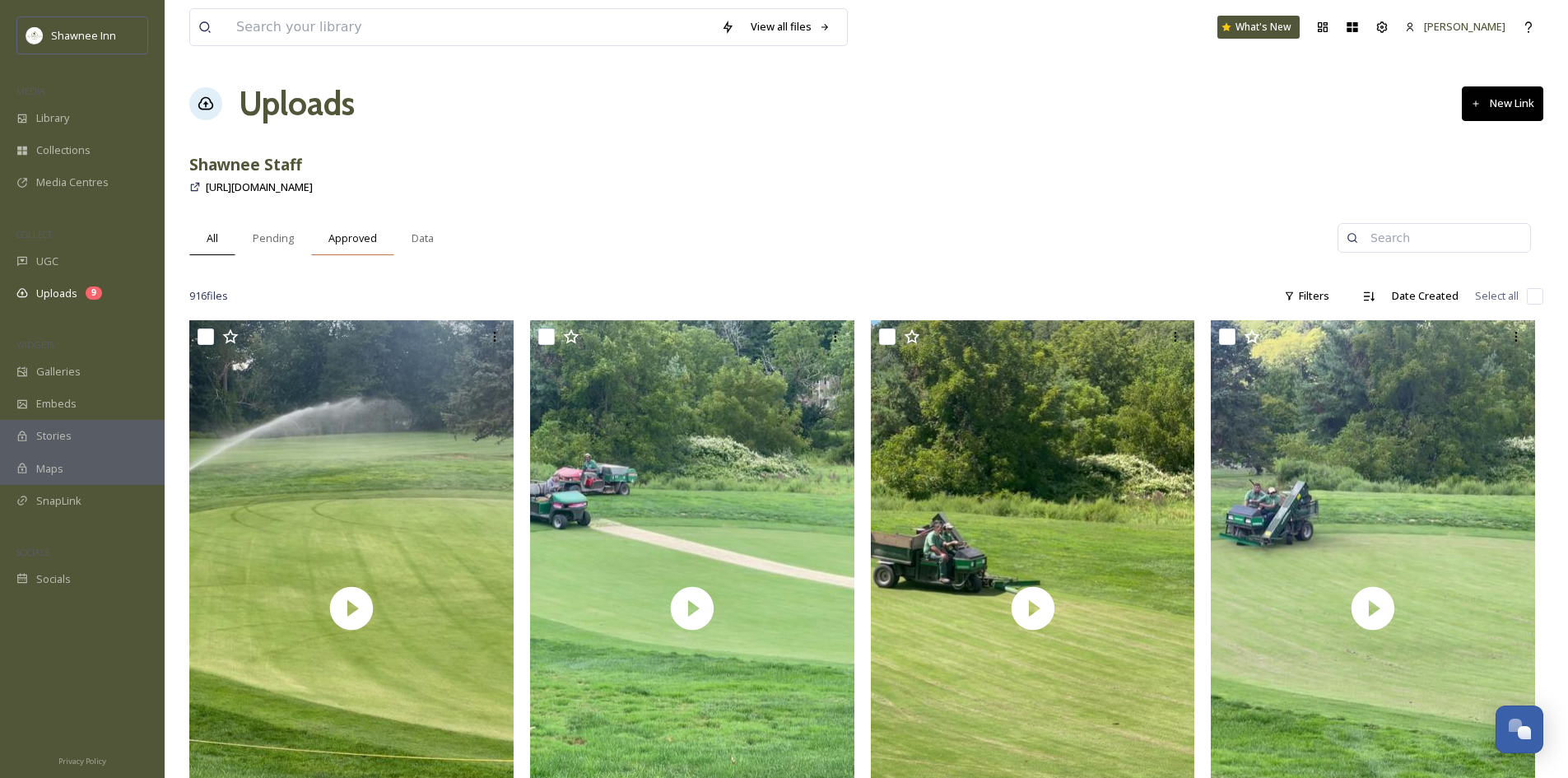
click at [345, 228] on div "Approved" at bounding box center [353, 238] width 83 height 34
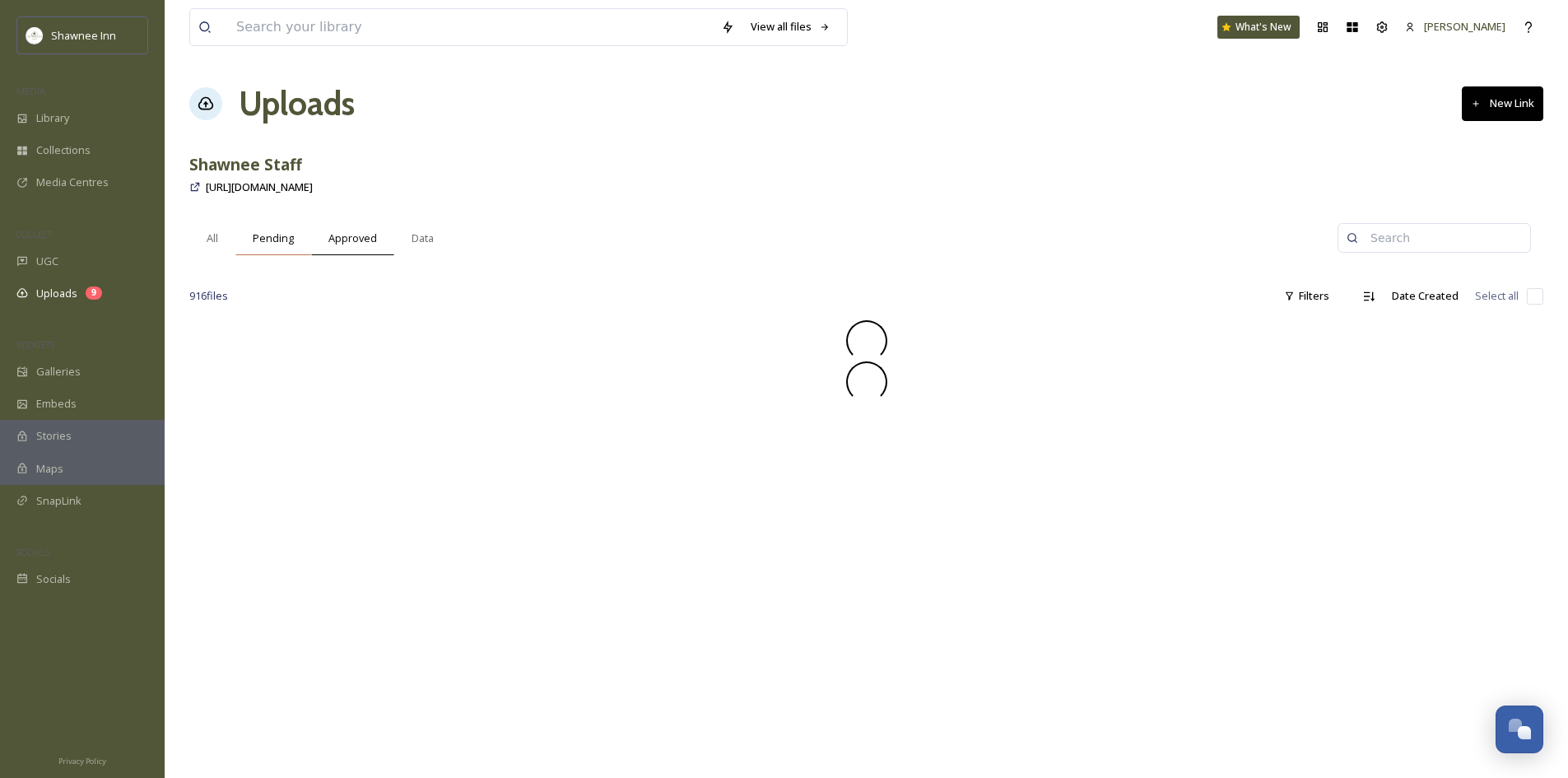
click at [265, 246] on div "Pending" at bounding box center [273, 238] width 76 height 34
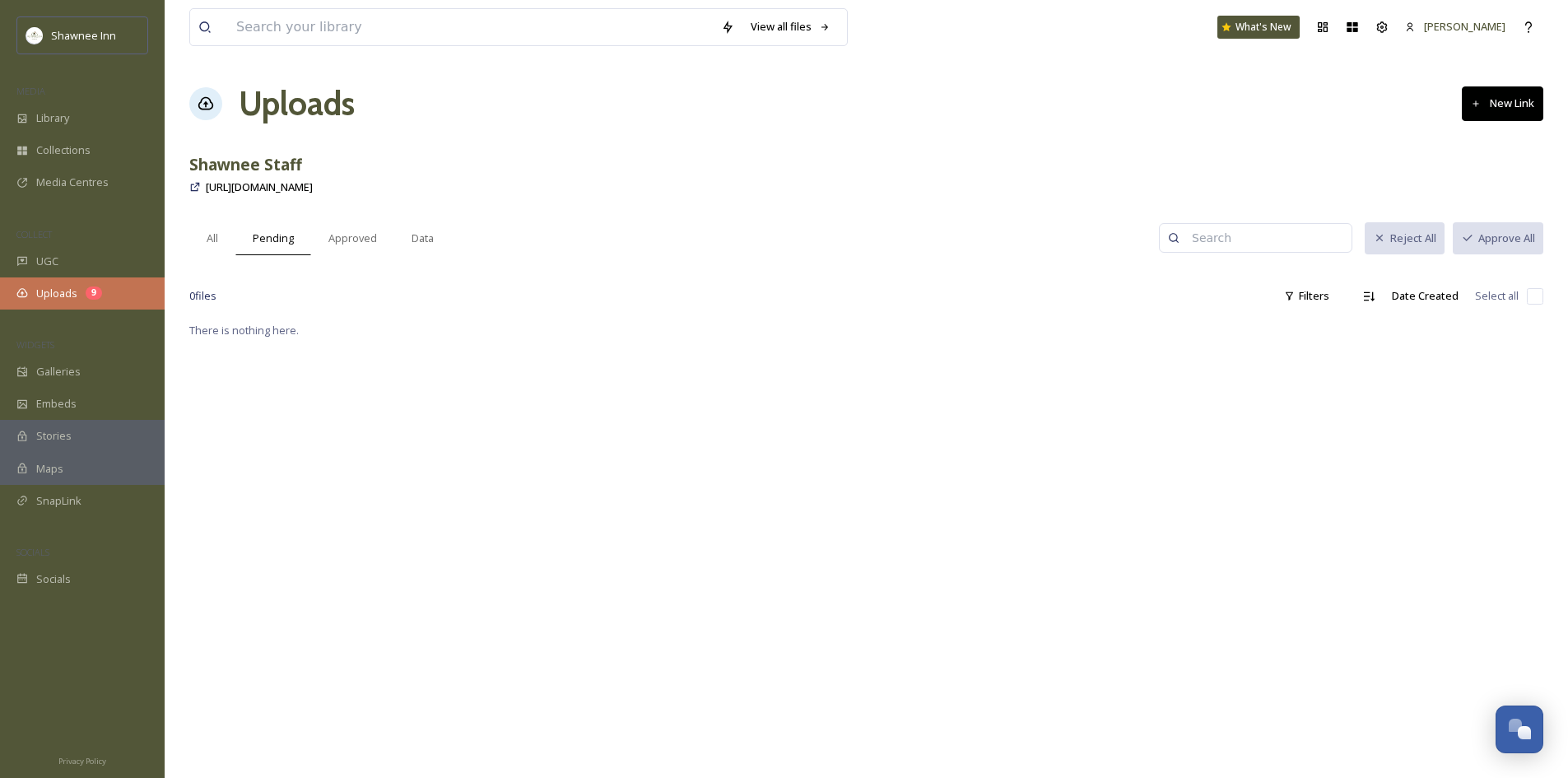
click at [66, 282] on div "Uploads 9" at bounding box center [83, 293] width 165 height 32
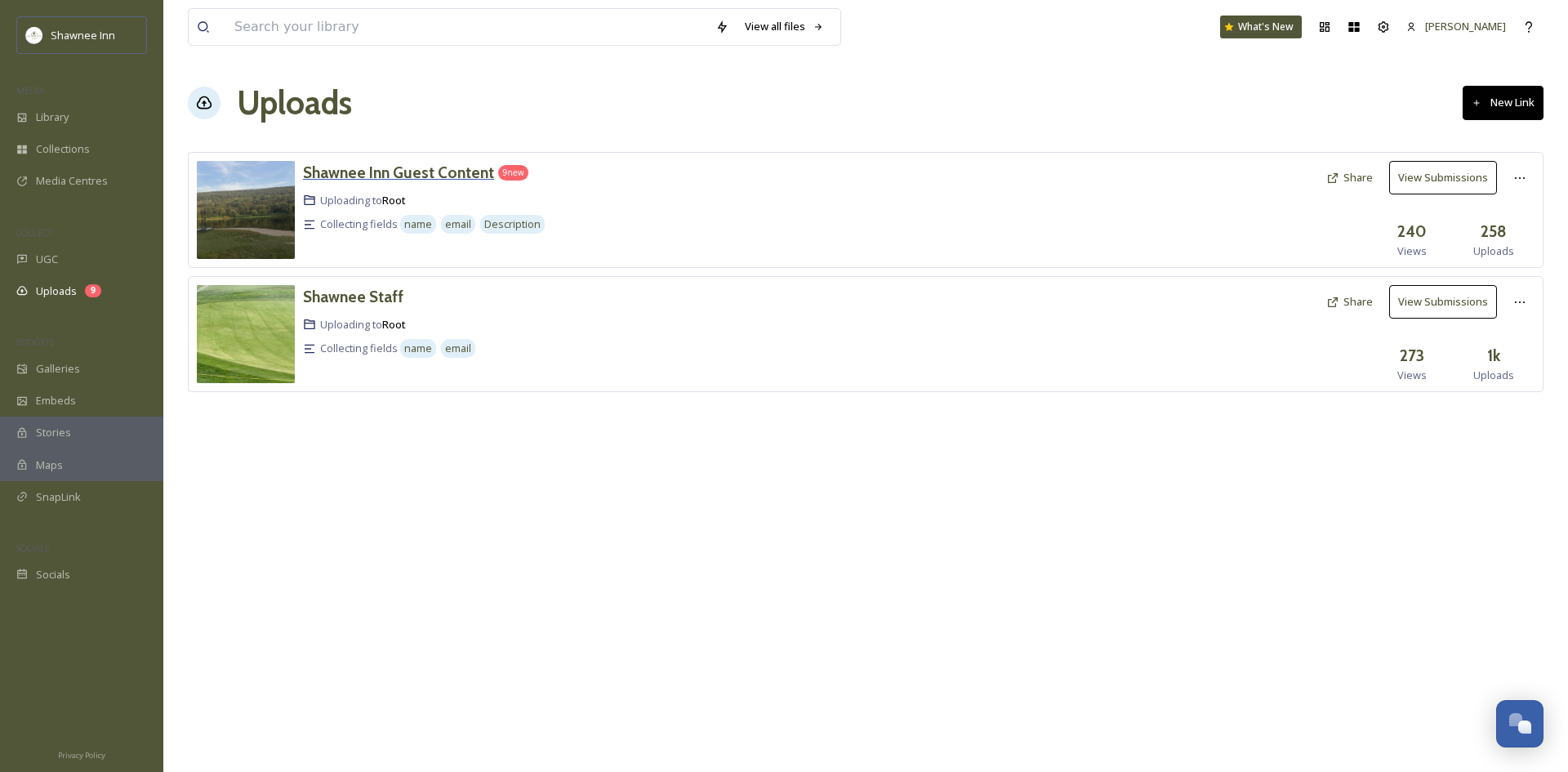
click at [433, 175] on h3 "Shawnee Inn Guest Content" at bounding box center [398, 172] width 191 height 20
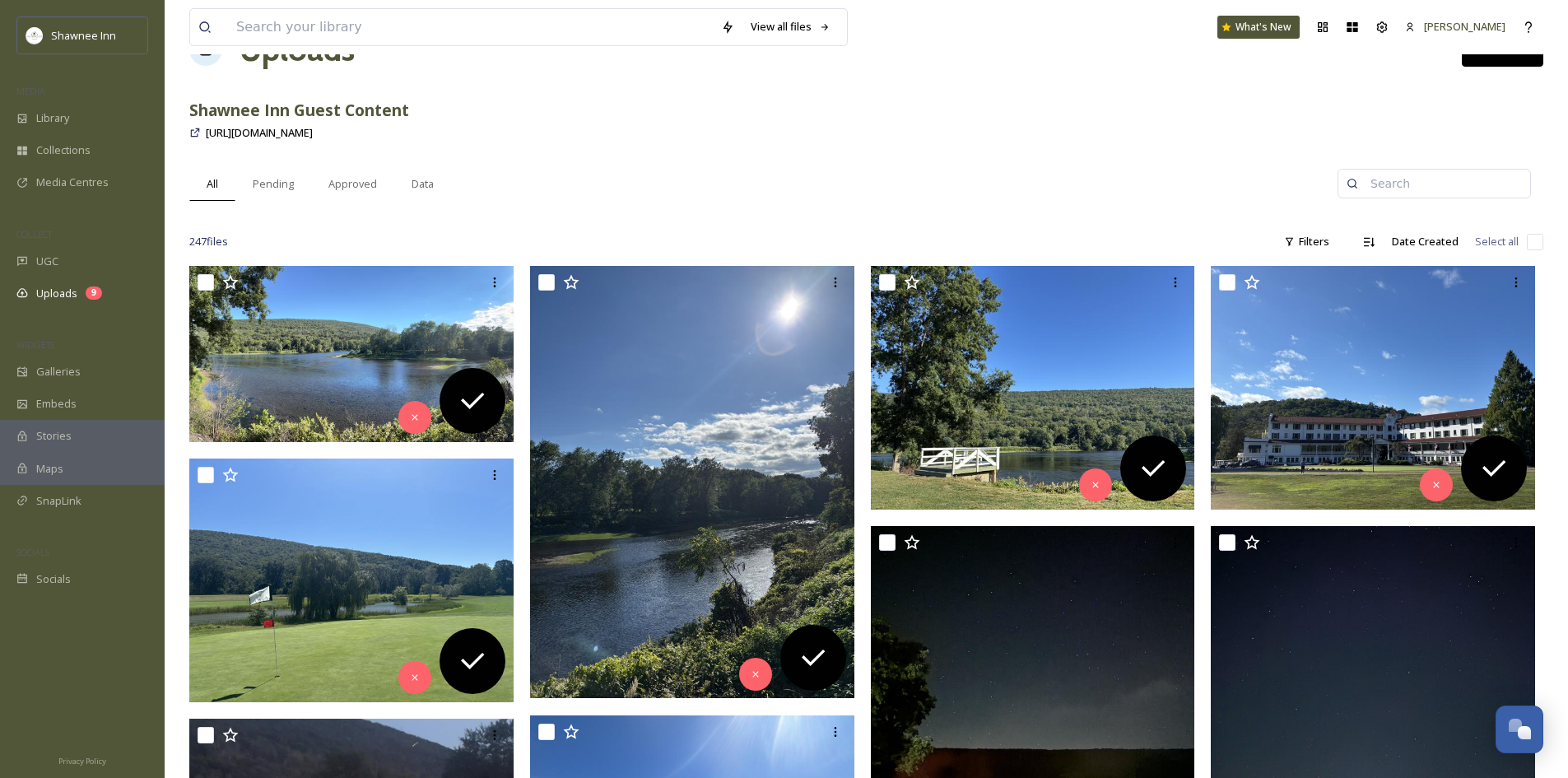
scroll to position [247, 0]
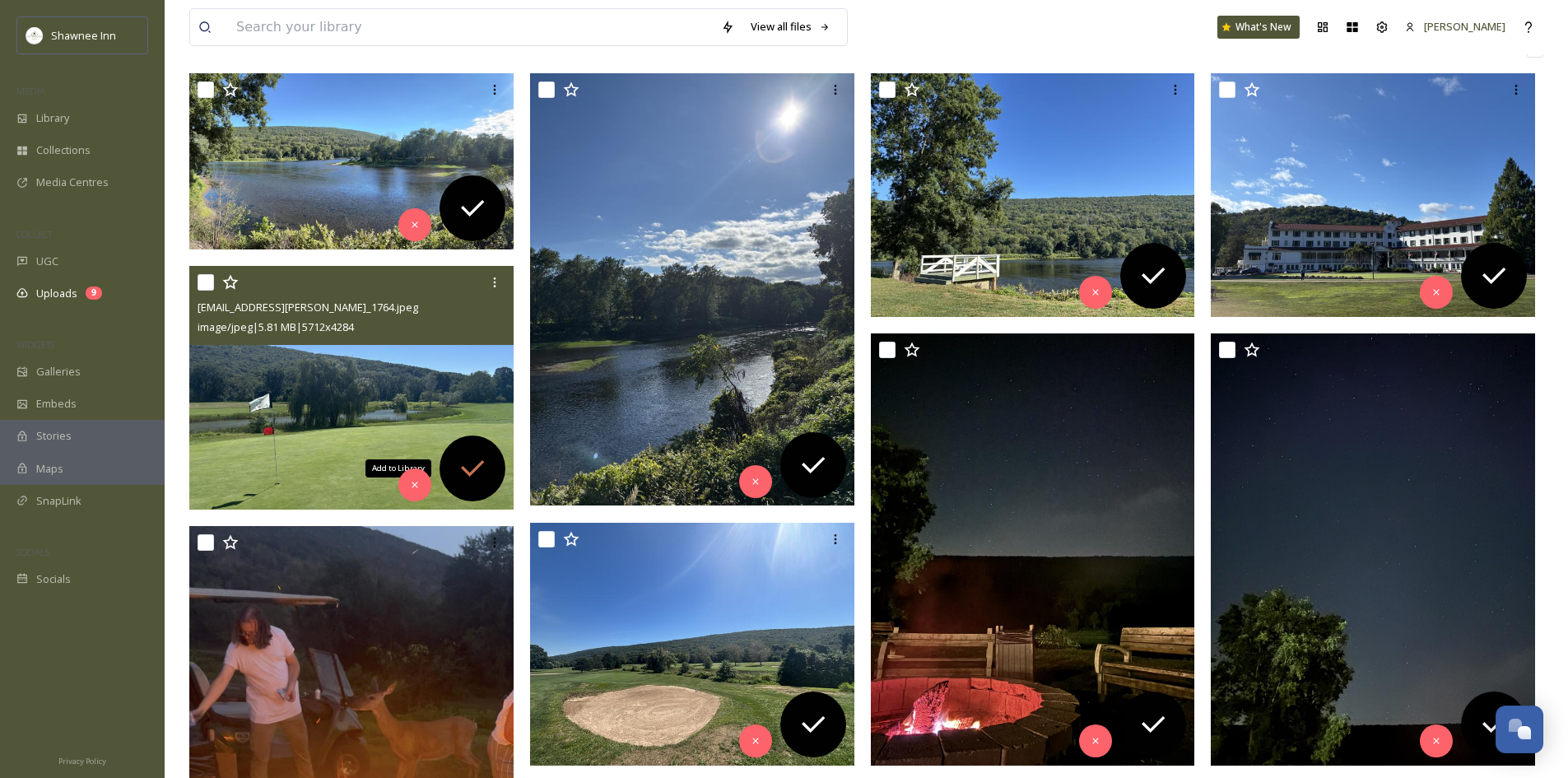
click at [459, 466] on icon at bounding box center [472, 468] width 33 height 33
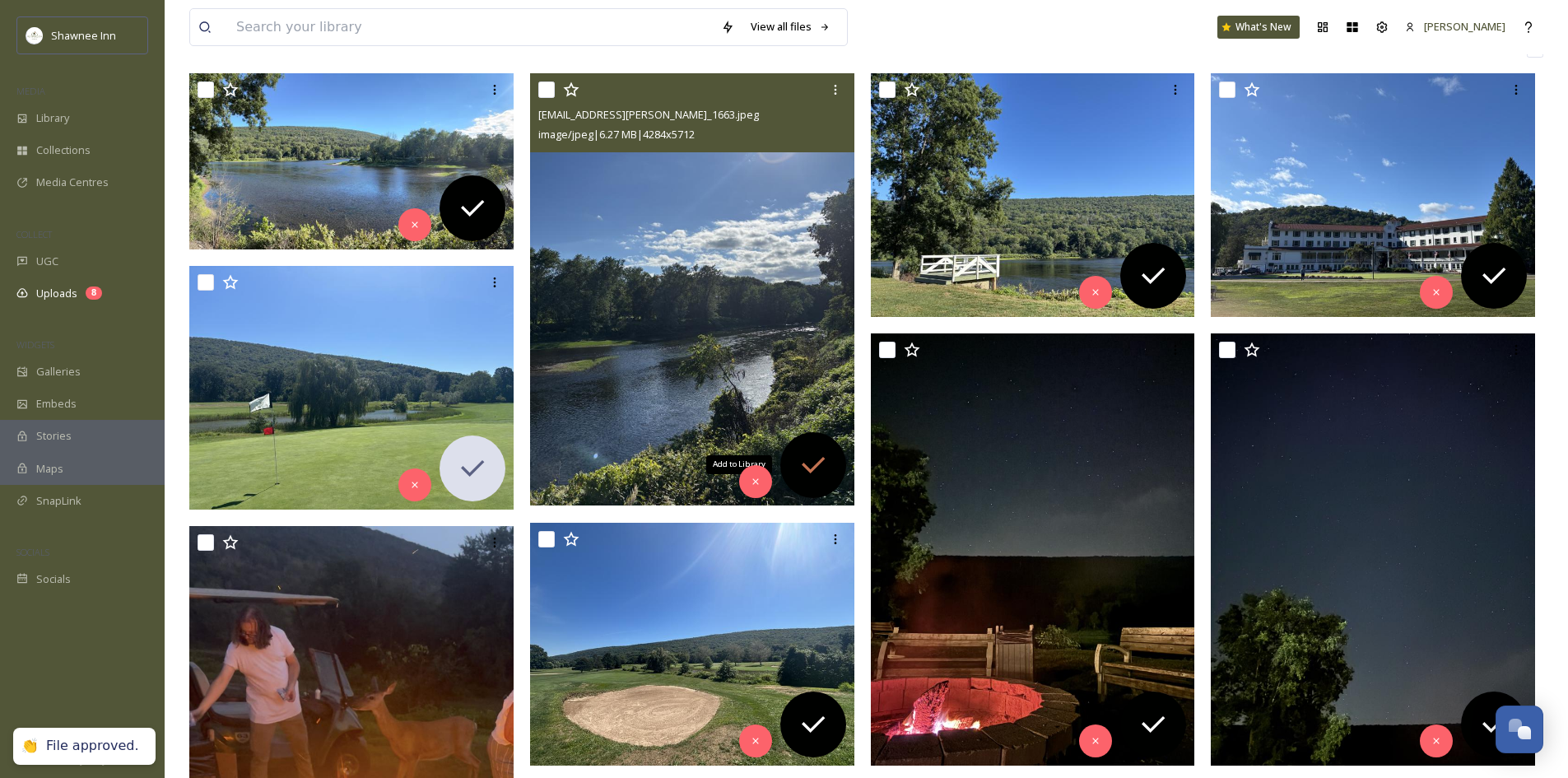
click at [795, 448] on div "Add to Library" at bounding box center [813, 465] width 66 height 66
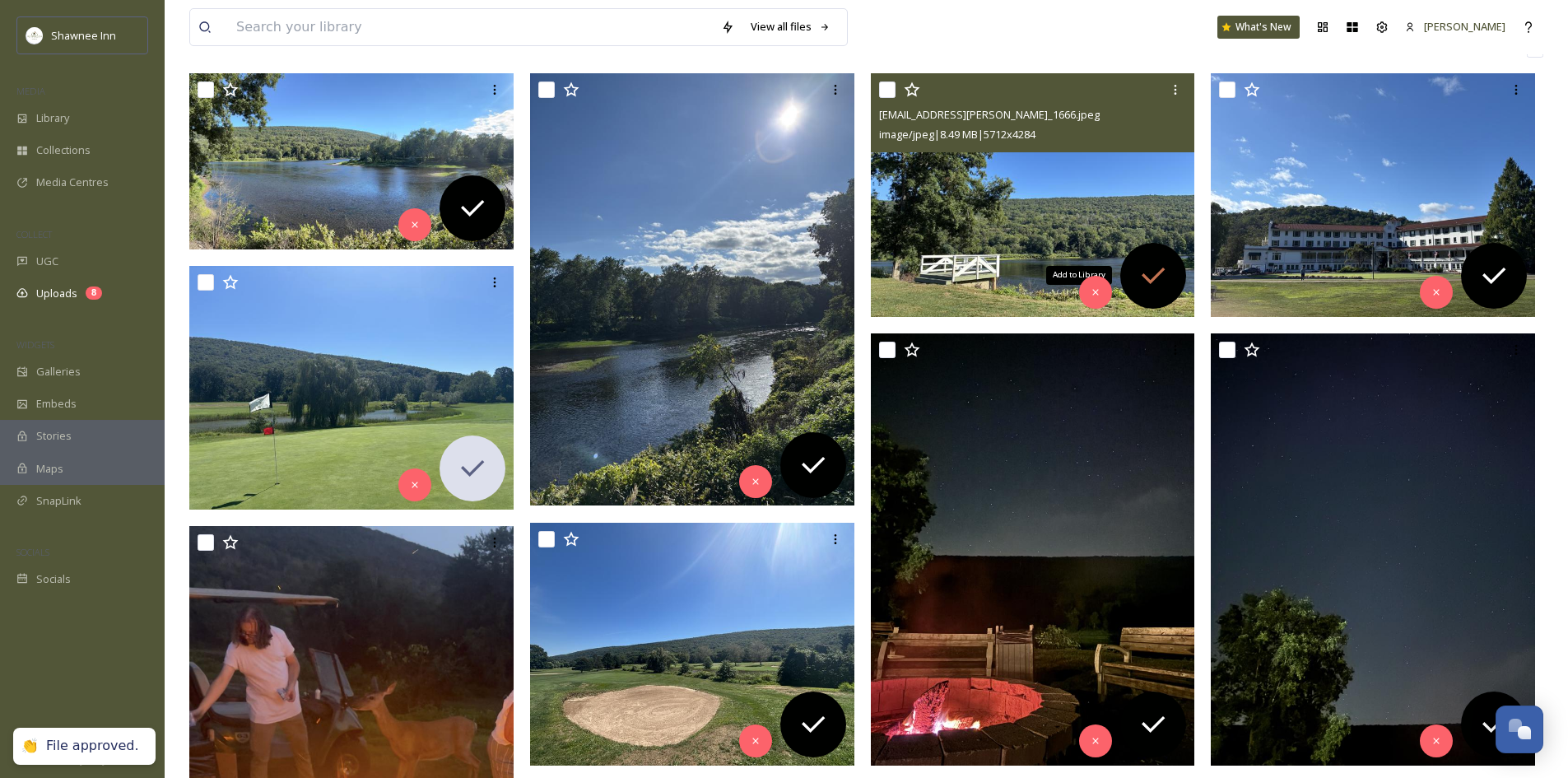
click at [1146, 274] on icon at bounding box center [1153, 276] width 33 height 33
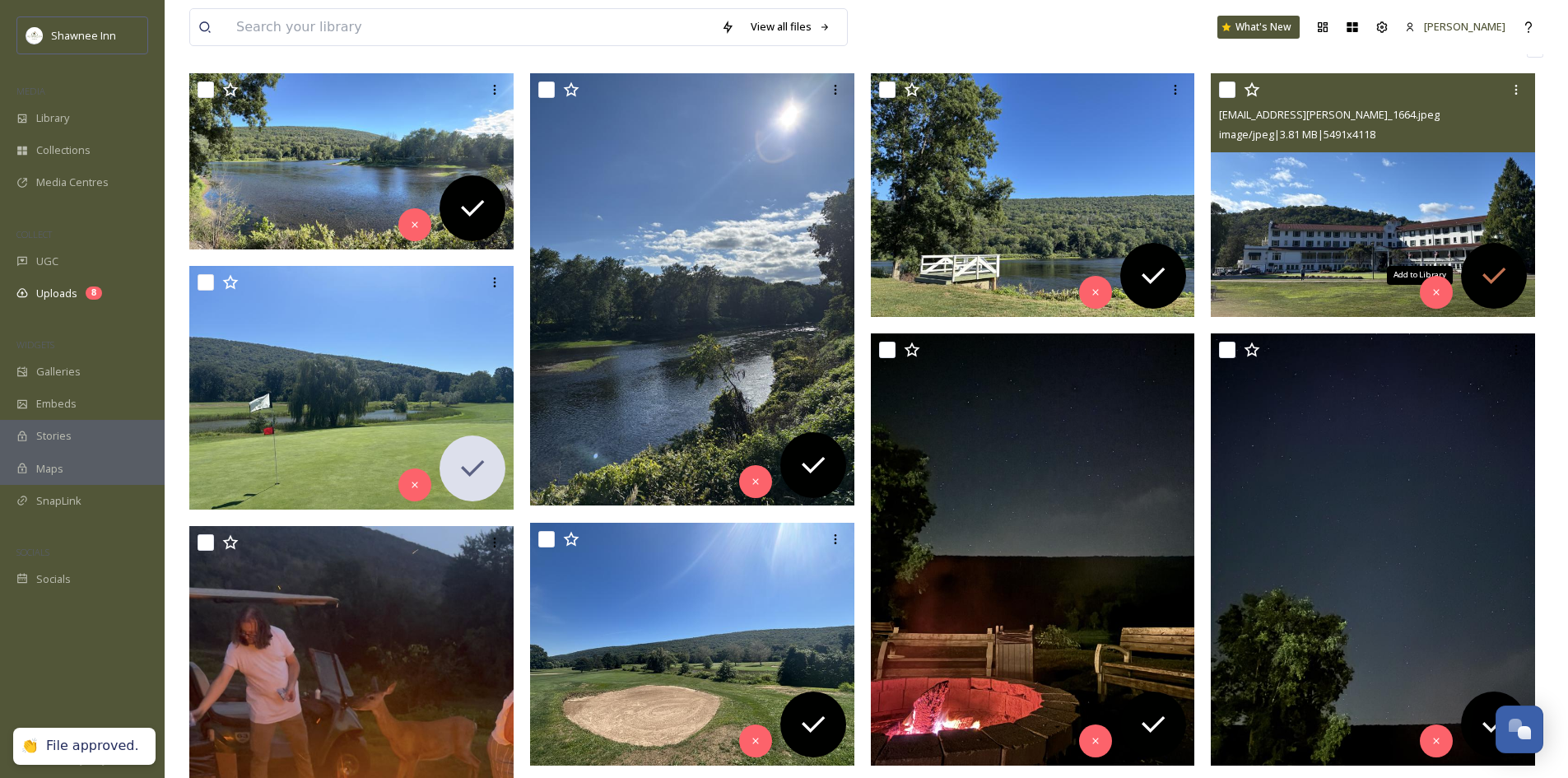
click at [1491, 276] on icon at bounding box center [1494, 276] width 33 height 33
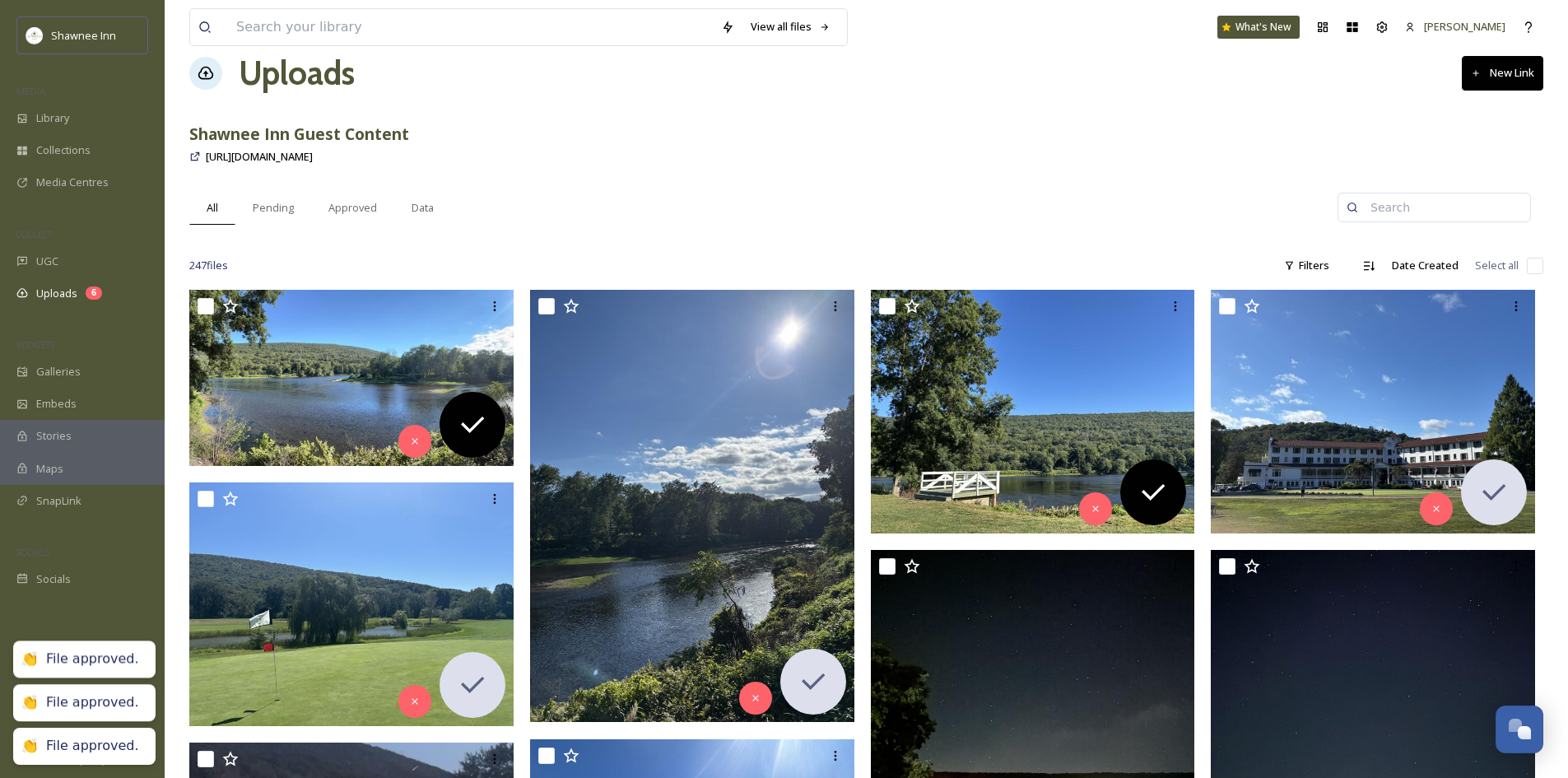
scroll to position [0, 0]
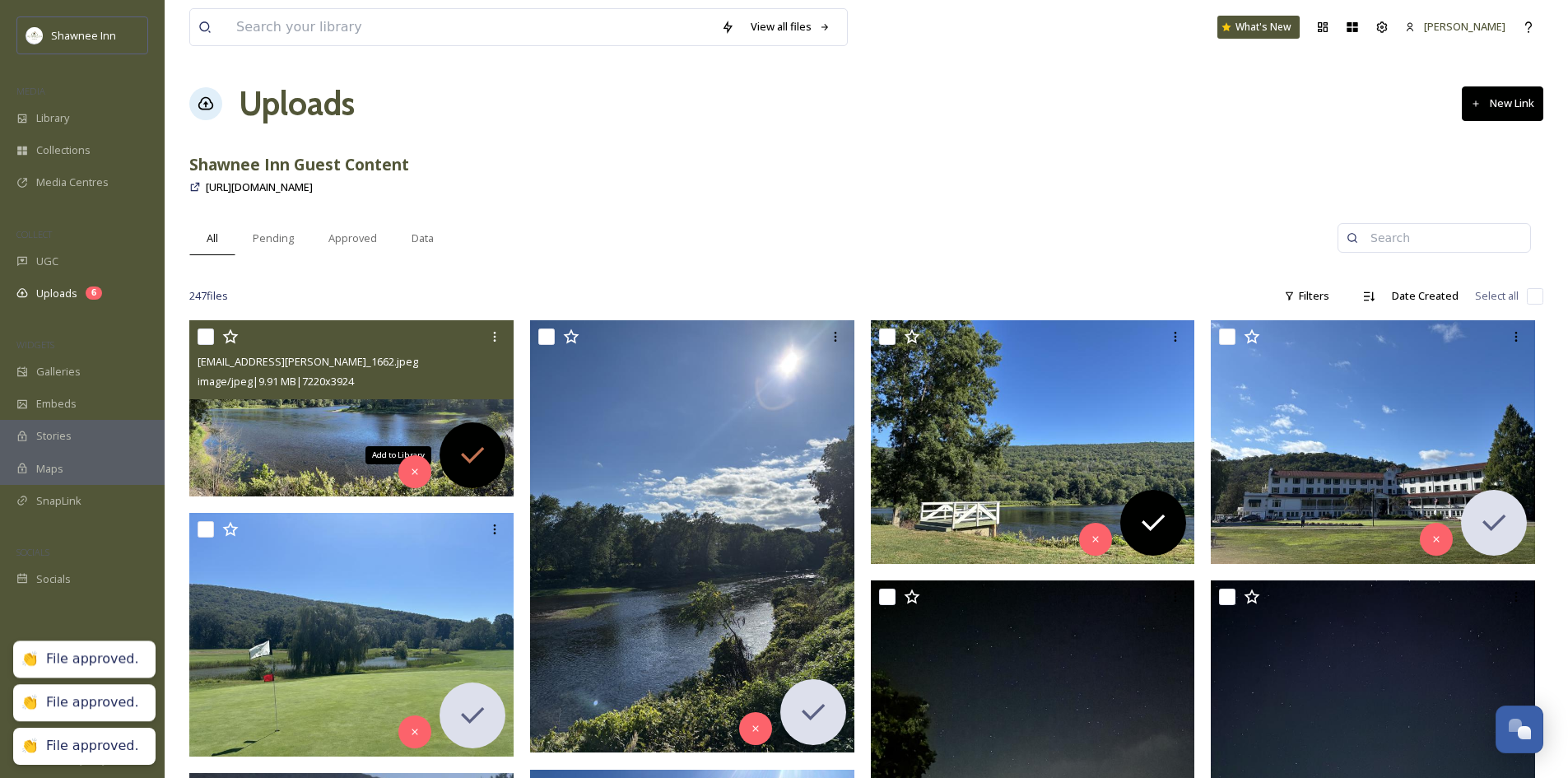
click at [466, 437] on div "Add to Library" at bounding box center [473, 455] width 66 height 66
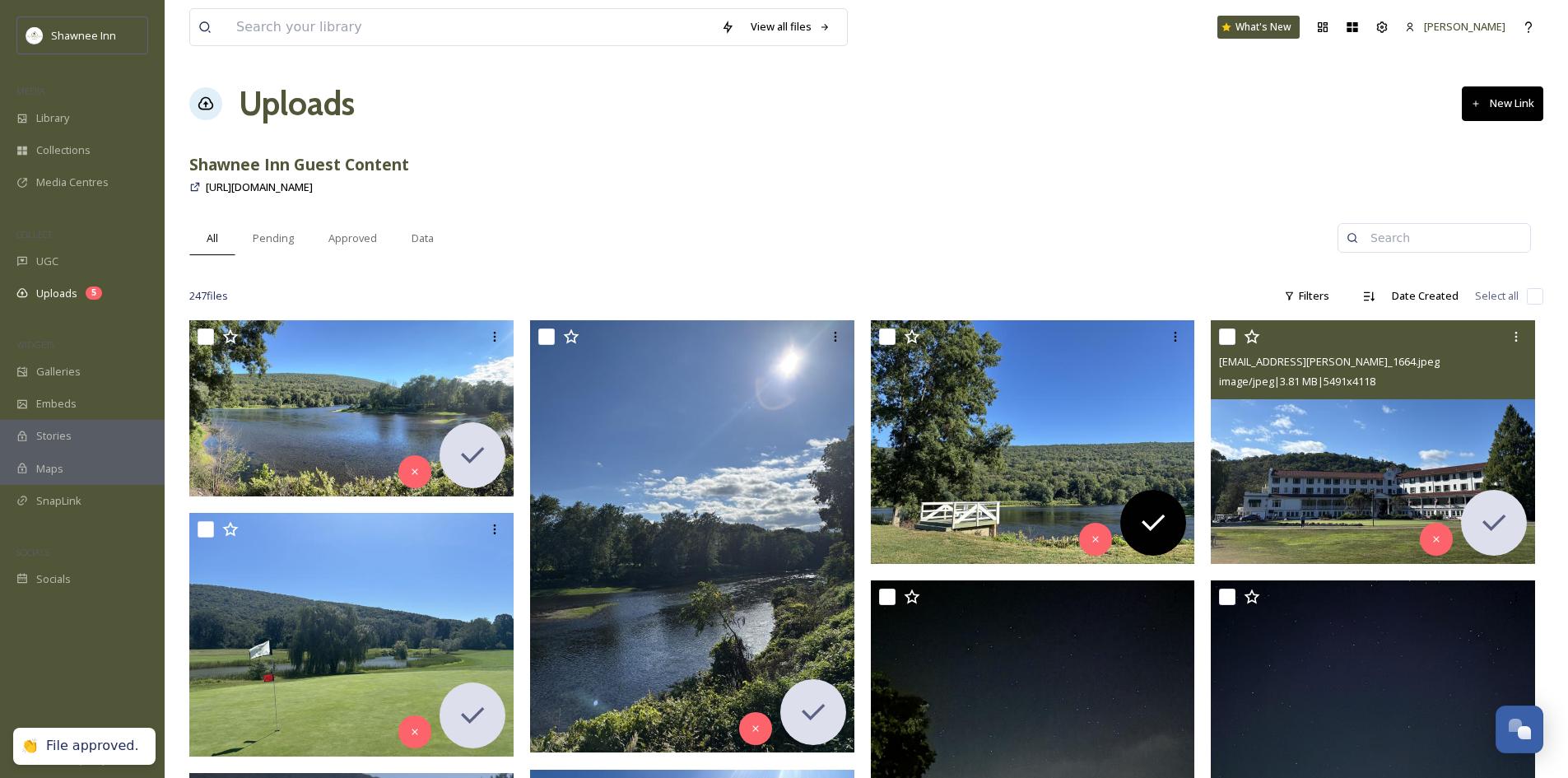
click at [1288, 441] on img at bounding box center [1373, 441] width 324 height 244
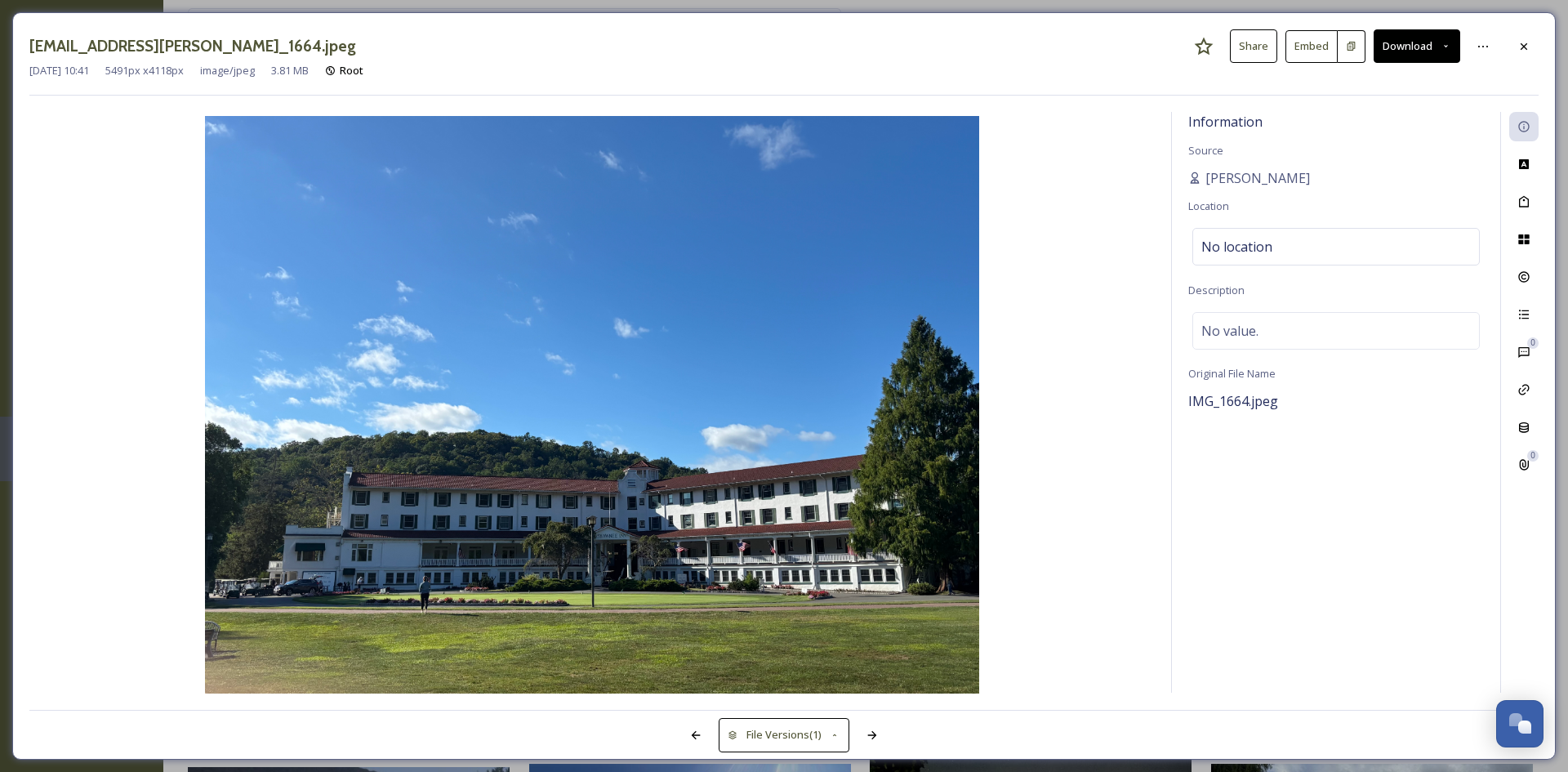
click at [1394, 47] on button "Download" at bounding box center [1416, 47] width 87 height 33
click at [1393, 90] on span "Download Original (5491 x 4118)" at bounding box center [1374, 84] width 154 height 16
click at [1536, 44] on div at bounding box center [1524, 47] width 30 height 30
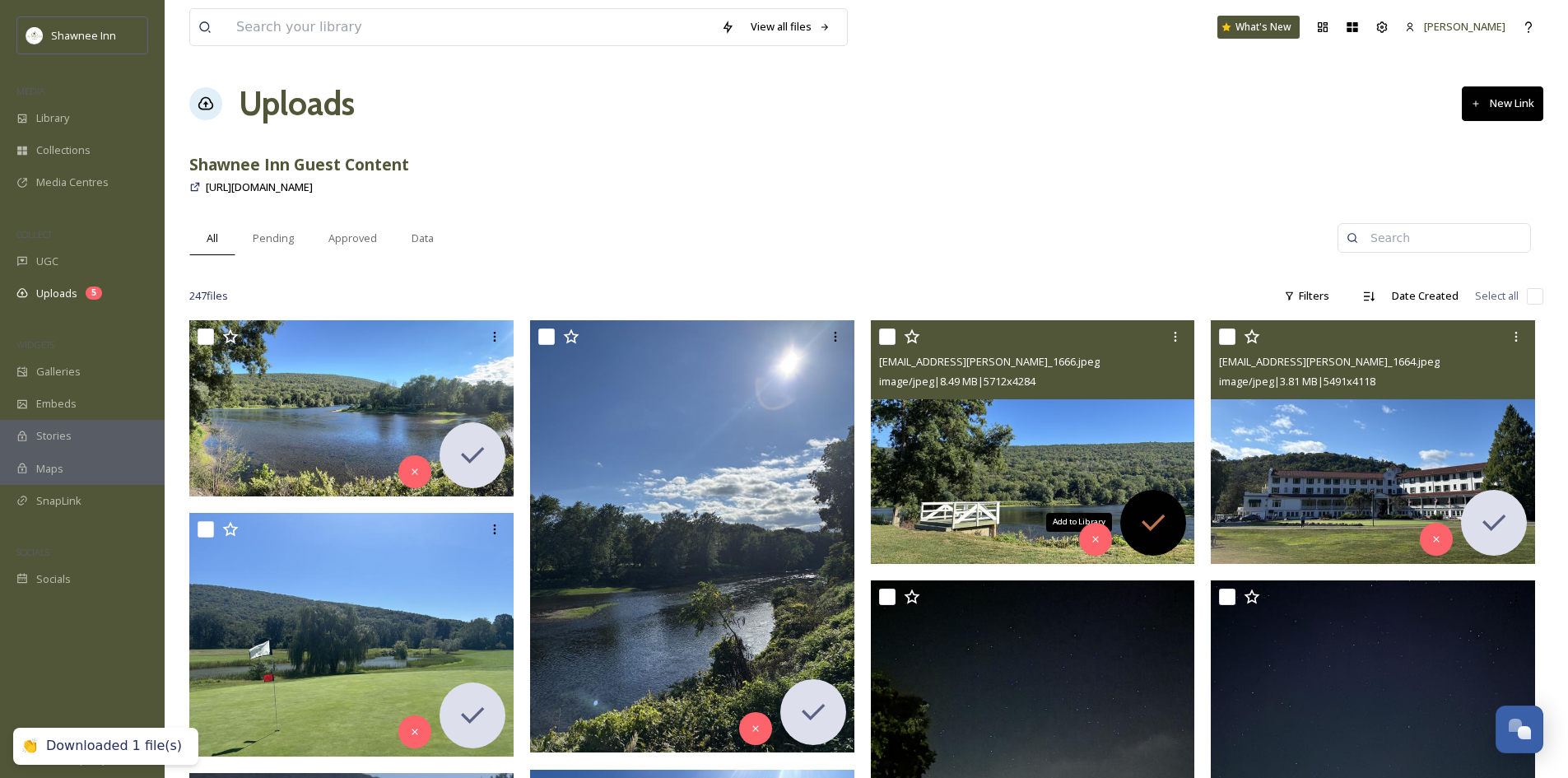
click at [1161, 515] on icon at bounding box center [1153, 522] width 33 height 33
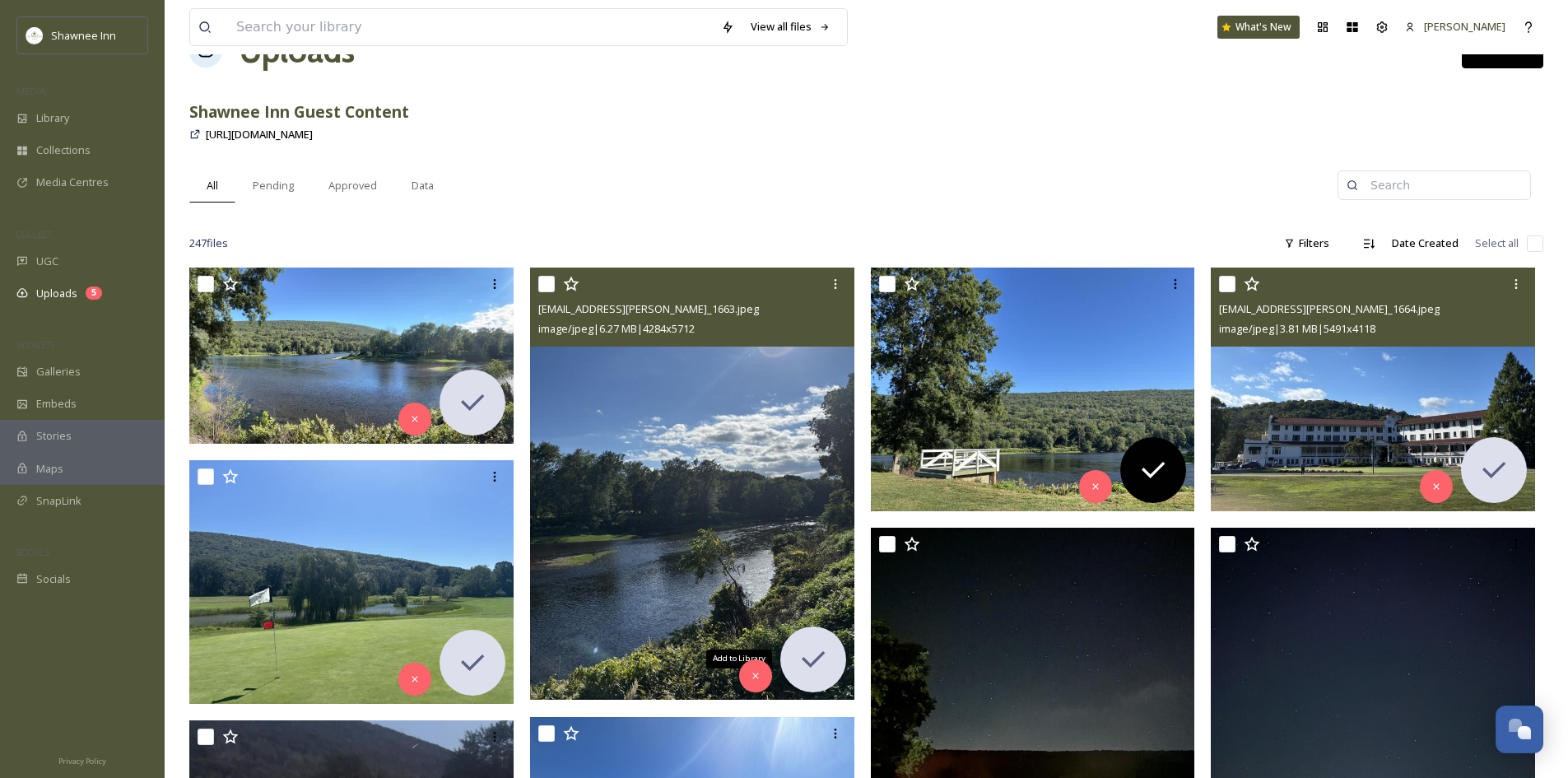
scroll to position [82, 0]
